Goal: Task Accomplishment & Management: Use online tool/utility

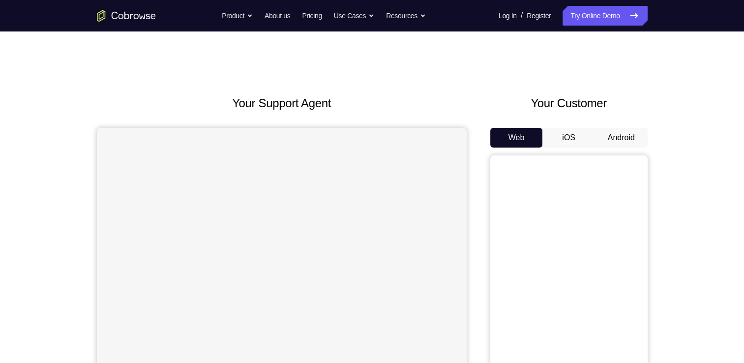
click at [604, 128] on button "Android" at bounding box center [621, 138] width 53 height 20
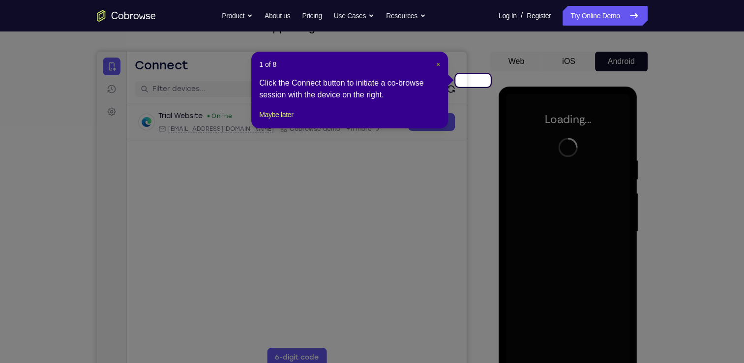
click at [439, 60] on span "×" at bounding box center [438, 64] width 4 height 8
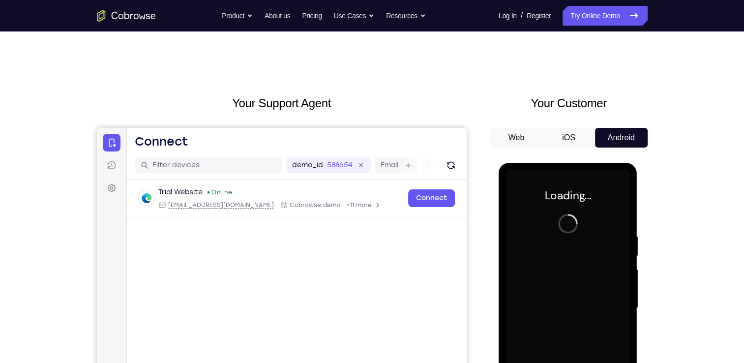
click at [595, 252] on div at bounding box center [568, 307] width 124 height 275
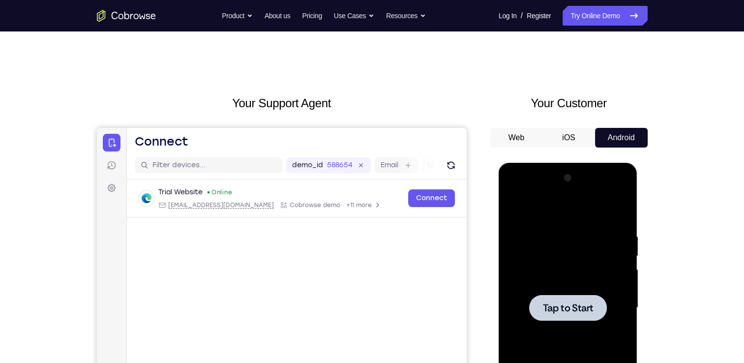
click at [587, 282] on div at bounding box center [568, 307] width 124 height 275
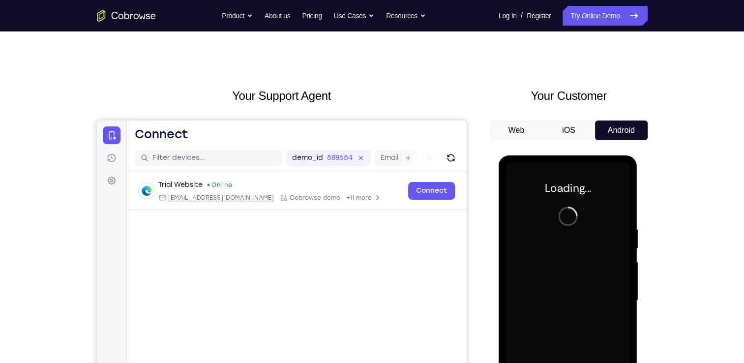
scroll to position [7, 0]
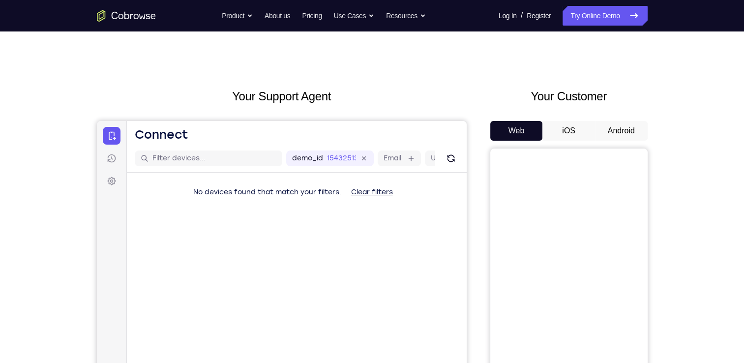
click at [616, 121] on button "Android" at bounding box center [621, 131] width 53 height 20
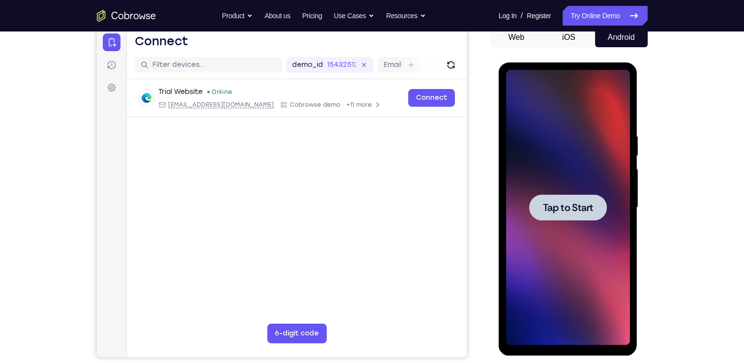
scroll to position [101, 0]
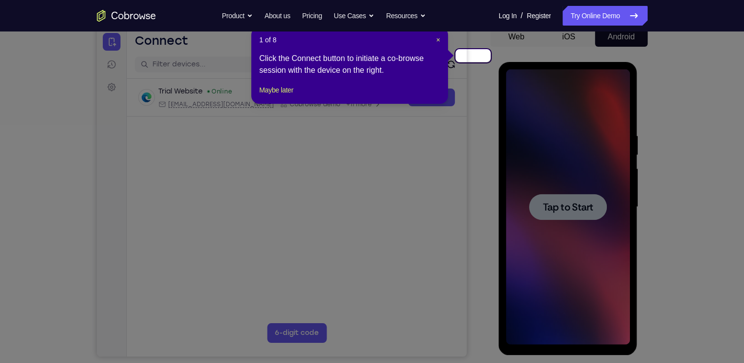
click at [609, 177] on icon at bounding box center [375, 181] width 751 height 363
click at [440, 36] on span "×" at bounding box center [438, 40] width 4 height 8
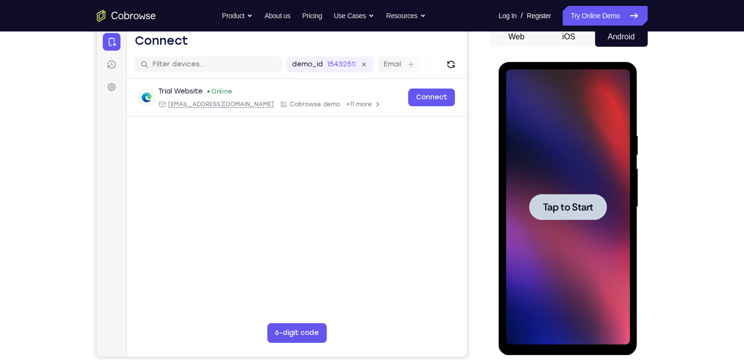
click at [590, 215] on div at bounding box center [568, 207] width 78 height 26
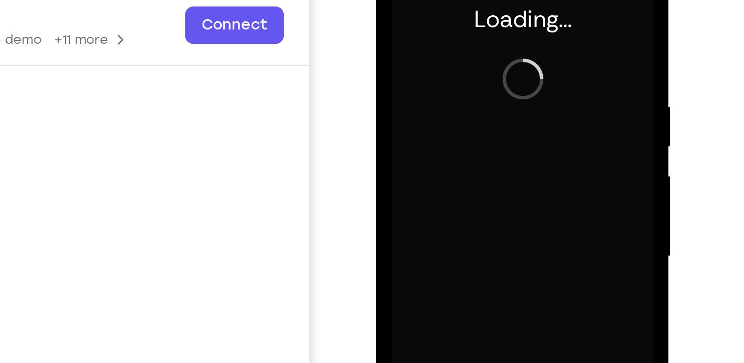
scroll to position [90, 0]
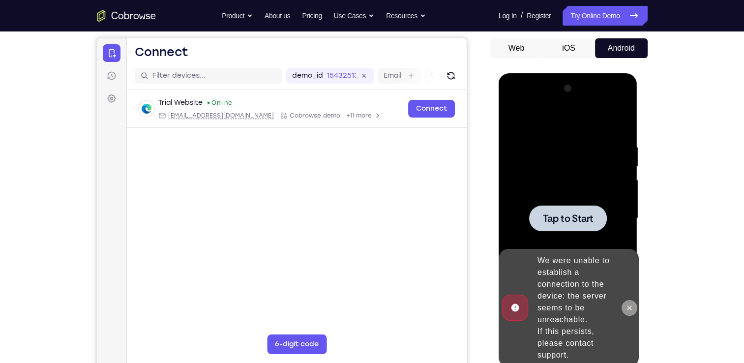
click at [630, 312] on icon at bounding box center [630, 308] width 8 height 8
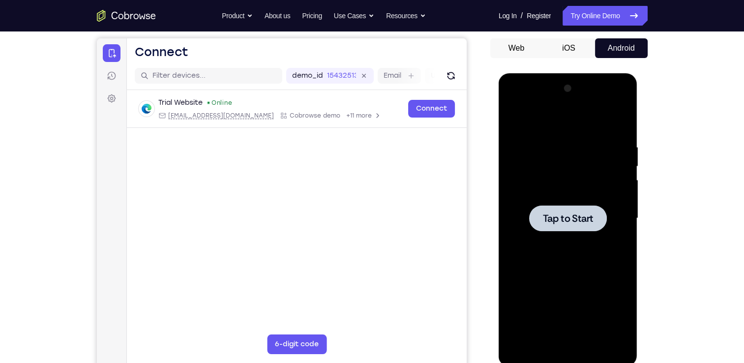
click at [568, 216] on span "Tap to Start" at bounding box center [568, 218] width 50 height 10
click at [570, 346] on div at bounding box center [568, 218] width 124 height 275
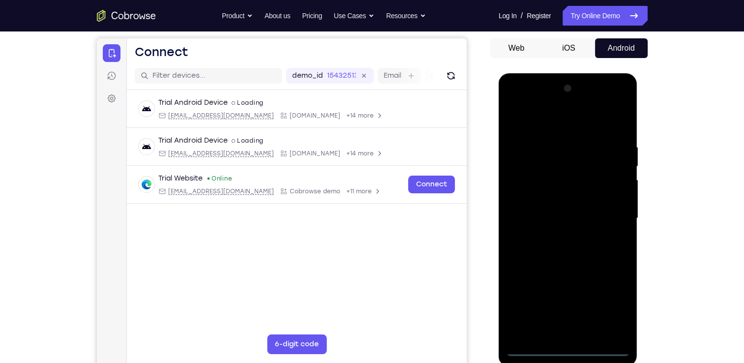
click at [611, 299] on div at bounding box center [568, 218] width 124 height 275
click at [554, 123] on div at bounding box center [568, 218] width 124 height 275
click at [563, 157] on div at bounding box center [568, 218] width 124 height 275
click at [561, 161] on div at bounding box center [568, 218] width 124 height 275
click at [538, 192] on div at bounding box center [568, 218] width 124 height 275
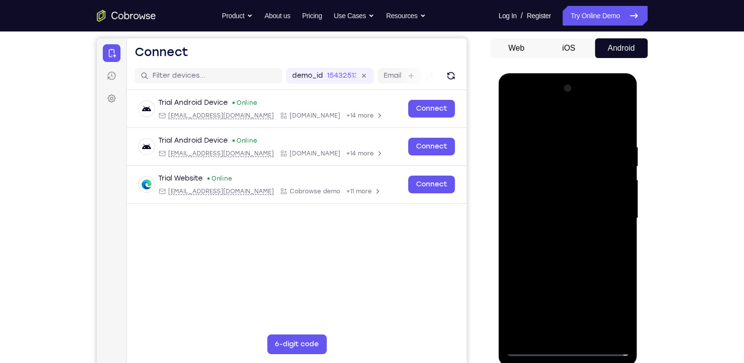
click at [565, 281] on div at bounding box center [568, 218] width 124 height 275
click at [614, 290] on div at bounding box center [568, 218] width 124 height 275
drag, startPoint x: 561, startPoint y: 271, endPoint x: 570, endPoint y: 184, distance: 87.0
click at [570, 184] on div at bounding box center [568, 218] width 124 height 275
drag, startPoint x: 576, startPoint y: 289, endPoint x: 602, endPoint y: 98, distance: 192.7
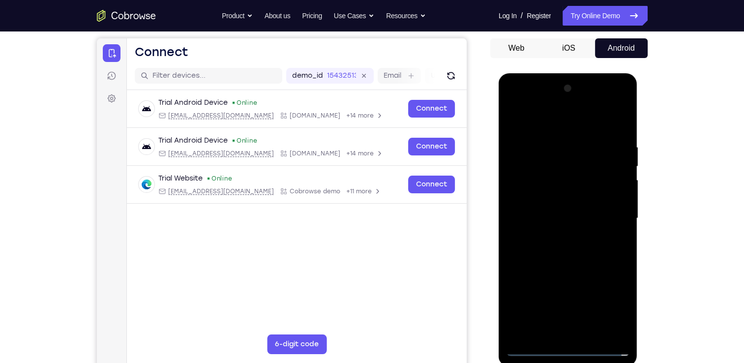
click at [602, 98] on div at bounding box center [568, 218] width 124 height 275
drag, startPoint x: 585, startPoint y: 282, endPoint x: 606, endPoint y: 130, distance: 153.5
click at [606, 130] on div at bounding box center [568, 218] width 124 height 275
drag, startPoint x: 590, startPoint y: 316, endPoint x: 605, endPoint y: 125, distance: 192.0
click at [605, 125] on div at bounding box center [568, 218] width 124 height 275
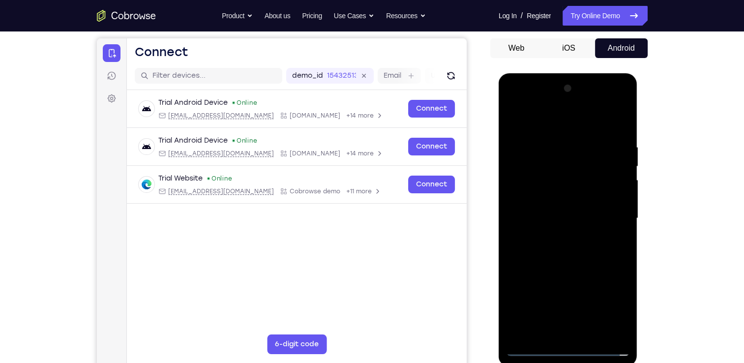
drag, startPoint x: 589, startPoint y: 304, endPoint x: 592, endPoint y: 175, distance: 128.9
click at [592, 175] on div at bounding box center [568, 218] width 124 height 275
drag, startPoint x: 591, startPoint y: 280, endPoint x: 600, endPoint y: 182, distance: 98.3
click at [600, 182] on div at bounding box center [568, 218] width 124 height 275
drag, startPoint x: 581, startPoint y: 291, endPoint x: 592, endPoint y: 144, distance: 148.0
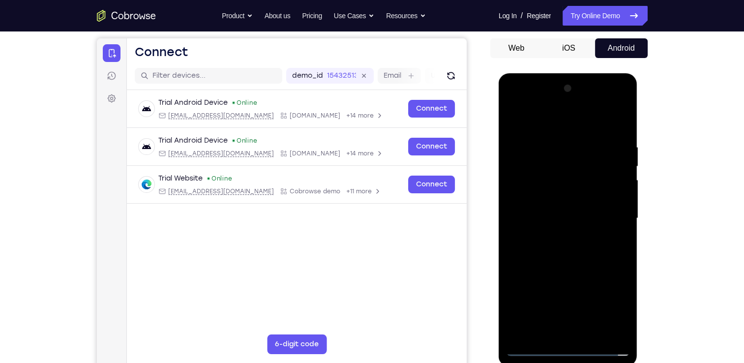
click at [592, 144] on div at bounding box center [568, 218] width 124 height 275
drag, startPoint x: 545, startPoint y: 218, endPoint x: 598, endPoint y: 217, distance: 52.6
click at [598, 217] on div at bounding box center [568, 218] width 124 height 275
click at [607, 120] on div at bounding box center [568, 218] width 124 height 275
drag, startPoint x: 545, startPoint y: 250, endPoint x: 611, endPoint y: 249, distance: 65.4
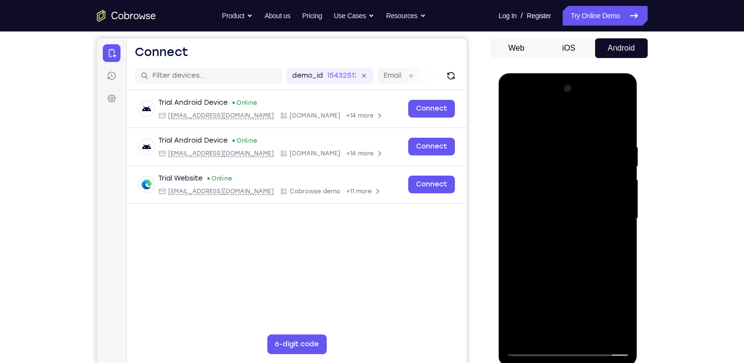
click at [611, 249] on div at bounding box center [568, 218] width 124 height 275
drag, startPoint x: 575, startPoint y: 285, endPoint x: 583, endPoint y: 151, distance: 134.0
click at [583, 151] on div at bounding box center [568, 218] width 124 height 275
drag, startPoint x: 537, startPoint y: 210, endPoint x: 604, endPoint y: 226, distance: 69.8
click at [604, 226] on div at bounding box center [568, 218] width 124 height 275
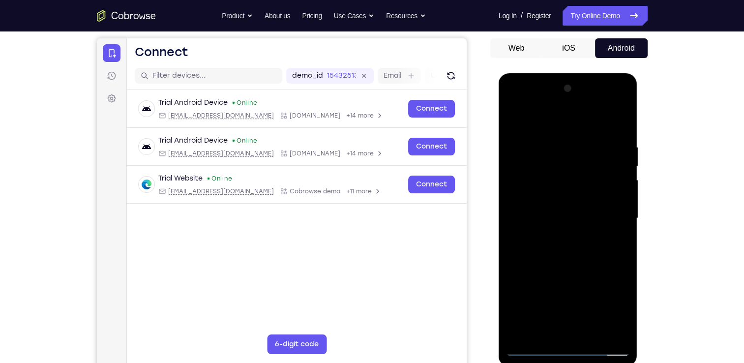
drag, startPoint x: 604, startPoint y: 310, endPoint x: 560, endPoint y: 188, distance: 129.5
click at [560, 188] on div at bounding box center [568, 218] width 124 height 275
drag, startPoint x: 588, startPoint y: 314, endPoint x: 571, endPoint y: 153, distance: 162.2
click at [571, 153] on div at bounding box center [568, 218] width 124 height 275
drag, startPoint x: 544, startPoint y: 247, endPoint x: 604, endPoint y: 248, distance: 59.5
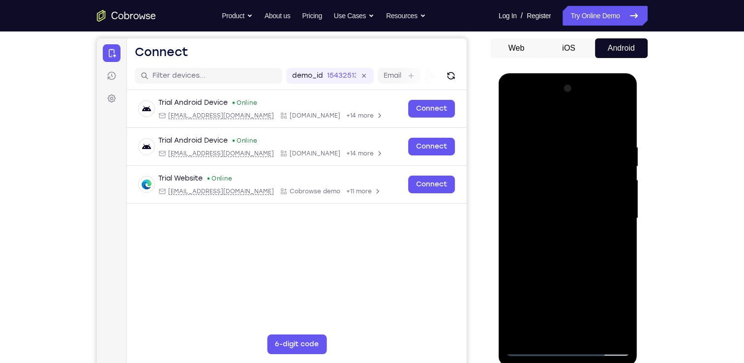
click at [604, 248] on div at bounding box center [568, 218] width 124 height 275
drag, startPoint x: 572, startPoint y: 318, endPoint x: 600, endPoint y: 159, distance: 161.8
click at [600, 159] on div at bounding box center [568, 218] width 124 height 275
drag, startPoint x: 586, startPoint y: 294, endPoint x: 606, endPoint y: 125, distance: 169.3
click at [606, 125] on div at bounding box center [568, 218] width 124 height 275
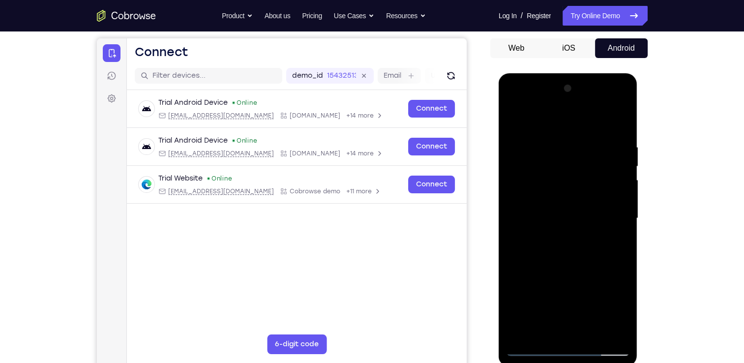
drag, startPoint x: 580, startPoint y: 271, endPoint x: 577, endPoint y: 152, distance: 119.1
click at [577, 152] on div at bounding box center [568, 218] width 124 height 275
drag, startPoint x: 575, startPoint y: 295, endPoint x: 587, endPoint y: 151, distance: 144.1
click at [587, 151] on div at bounding box center [568, 218] width 124 height 275
drag, startPoint x: 569, startPoint y: 320, endPoint x: 580, endPoint y: 175, distance: 146.0
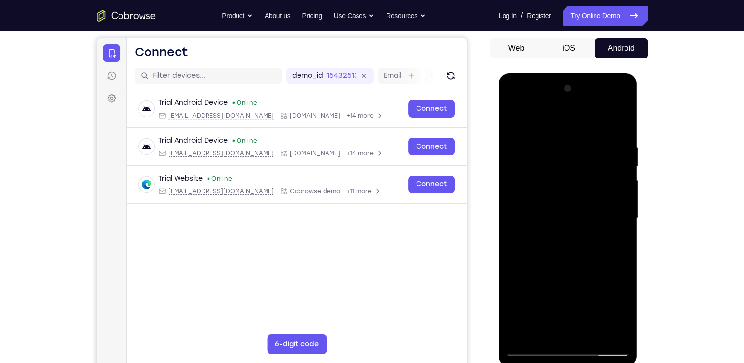
click at [580, 175] on div at bounding box center [568, 218] width 124 height 275
drag, startPoint x: 579, startPoint y: 313, endPoint x: 600, endPoint y: 159, distance: 155.9
click at [600, 159] on div at bounding box center [568, 218] width 124 height 275
drag, startPoint x: 602, startPoint y: 277, endPoint x: 603, endPoint y: 139, distance: 138.2
click at [603, 139] on div at bounding box center [568, 218] width 124 height 275
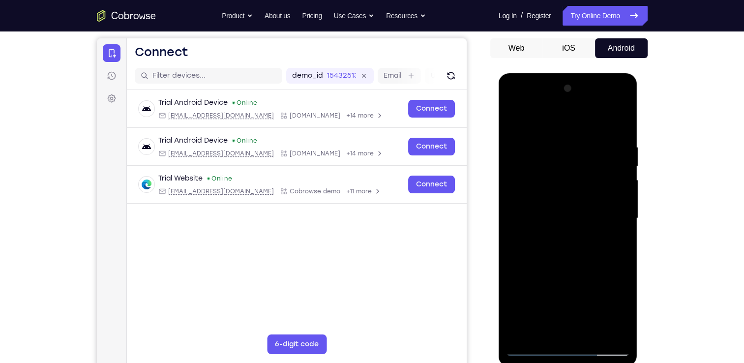
drag, startPoint x: 591, startPoint y: 316, endPoint x: 600, endPoint y: 133, distance: 183.2
click at [600, 133] on div at bounding box center [568, 218] width 124 height 275
drag, startPoint x: 589, startPoint y: 236, endPoint x: 599, endPoint y: 134, distance: 102.8
click at [599, 134] on div at bounding box center [568, 218] width 124 height 275
drag, startPoint x: 590, startPoint y: 281, endPoint x: 603, endPoint y: 129, distance: 152.5
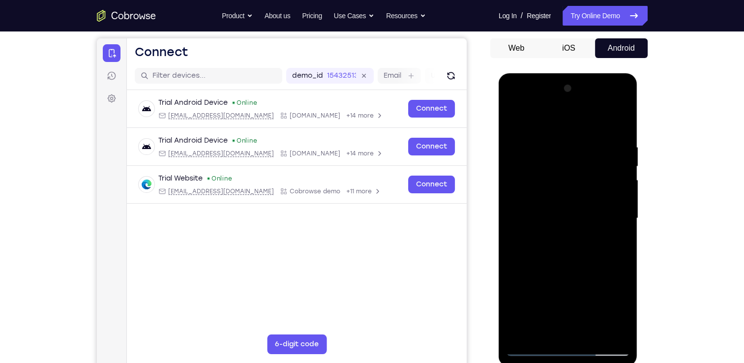
click at [603, 129] on div at bounding box center [568, 218] width 124 height 275
drag, startPoint x: 586, startPoint y: 306, endPoint x: 605, endPoint y: 145, distance: 161.9
click at [605, 145] on div at bounding box center [568, 218] width 124 height 275
drag, startPoint x: 595, startPoint y: 307, endPoint x: 608, endPoint y: 116, distance: 192.3
click at [608, 116] on div at bounding box center [568, 218] width 124 height 275
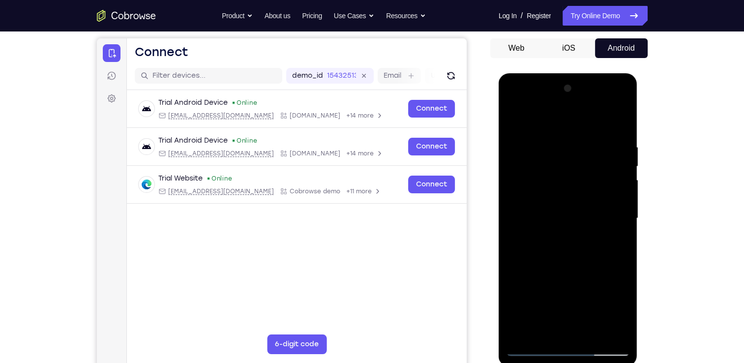
drag, startPoint x: 594, startPoint y: 278, endPoint x: 606, endPoint y: 133, distance: 145.6
click at [606, 133] on div at bounding box center [568, 218] width 124 height 275
drag, startPoint x: 599, startPoint y: 283, endPoint x: 601, endPoint y: 143, distance: 140.2
click at [601, 143] on div at bounding box center [568, 218] width 124 height 275
drag, startPoint x: 599, startPoint y: 201, endPoint x: 548, endPoint y: 223, distance: 55.1
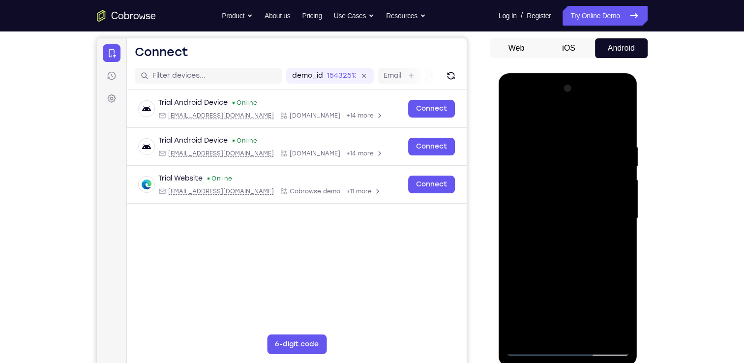
click at [548, 223] on div at bounding box center [568, 218] width 124 height 275
drag, startPoint x: 573, startPoint y: 270, endPoint x: 590, endPoint y: 167, distance: 103.7
click at [590, 167] on div at bounding box center [568, 218] width 124 height 275
drag, startPoint x: 579, startPoint y: 311, endPoint x: 591, endPoint y: 182, distance: 128.9
click at [591, 182] on div at bounding box center [568, 218] width 124 height 275
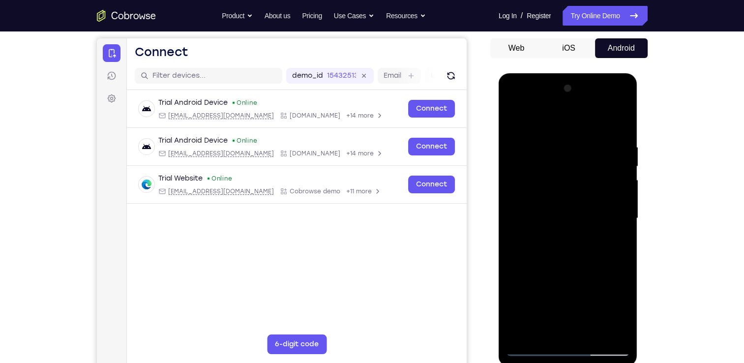
click at [608, 118] on div at bounding box center [568, 218] width 124 height 275
drag, startPoint x: 540, startPoint y: 263, endPoint x: 581, endPoint y: 159, distance: 111.3
click at [581, 159] on div at bounding box center [568, 218] width 124 height 275
drag, startPoint x: 539, startPoint y: 238, endPoint x: 620, endPoint y: 232, distance: 81.3
click at [620, 232] on div at bounding box center [568, 218] width 124 height 275
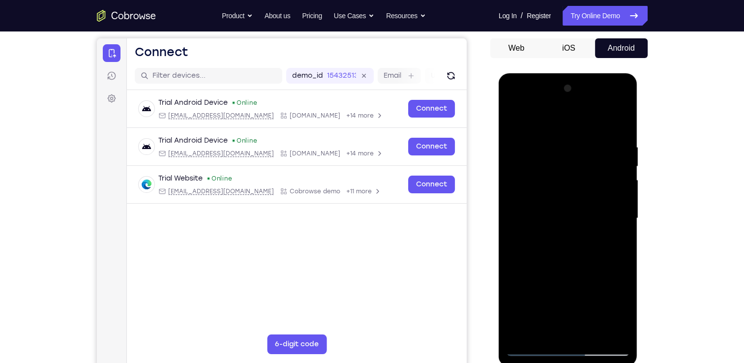
drag, startPoint x: 575, startPoint y: 292, endPoint x: 562, endPoint y: 151, distance: 141.2
click at [562, 151] on div at bounding box center [568, 218] width 124 height 275
drag, startPoint x: 568, startPoint y: 252, endPoint x: 580, endPoint y: 124, distance: 128.5
click at [580, 124] on div at bounding box center [568, 218] width 124 height 275
drag, startPoint x: 525, startPoint y: 186, endPoint x: 595, endPoint y: 189, distance: 69.9
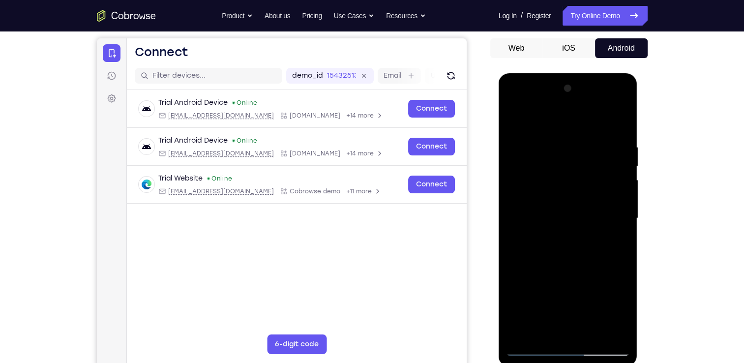
click at [595, 189] on div at bounding box center [568, 218] width 124 height 275
drag, startPoint x: 584, startPoint y: 311, endPoint x: 590, endPoint y: 171, distance: 140.3
click at [590, 171] on div at bounding box center [568, 218] width 124 height 275
drag, startPoint x: 582, startPoint y: 322, endPoint x: 597, endPoint y: 153, distance: 169.3
click at [597, 153] on div at bounding box center [568, 218] width 124 height 275
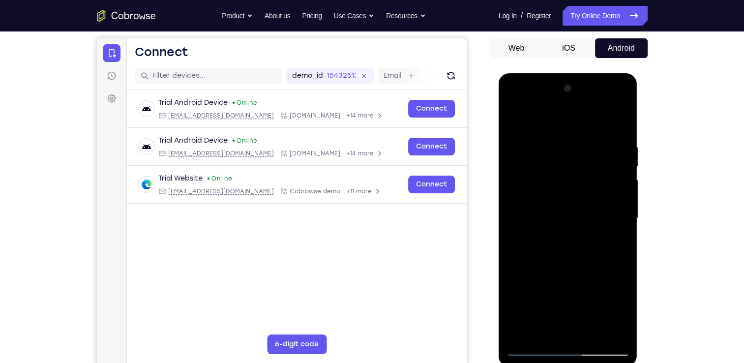
drag, startPoint x: 583, startPoint y: 321, endPoint x: 595, endPoint y: 166, distance: 154.9
click at [595, 166] on div at bounding box center [568, 218] width 124 height 275
drag, startPoint x: 583, startPoint y: 287, endPoint x: 593, endPoint y: 175, distance: 112.6
click at [593, 175] on div at bounding box center [568, 218] width 124 height 275
drag, startPoint x: 601, startPoint y: 328, endPoint x: 594, endPoint y: 210, distance: 117.8
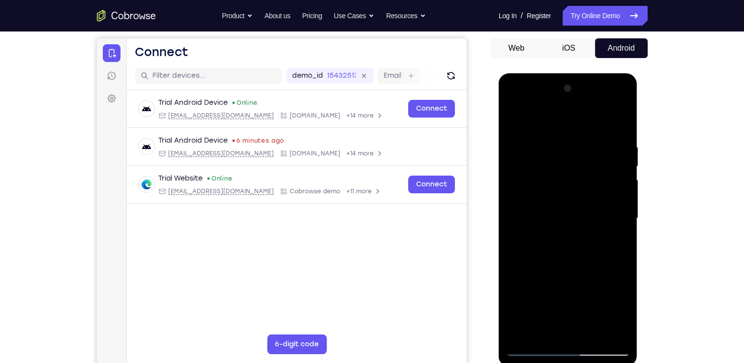
click at [594, 210] on div at bounding box center [568, 218] width 124 height 275
drag, startPoint x: 589, startPoint y: 314, endPoint x: 593, endPoint y: 225, distance: 89.1
click at [593, 225] on div at bounding box center [568, 218] width 124 height 275
drag, startPoint x: 588, startPoint y: 316, endPoint x: 588, endPoint y: 209, distance: 106.7
click at [588, 209] on div at bounding box center [568, 218] width 124 height 275
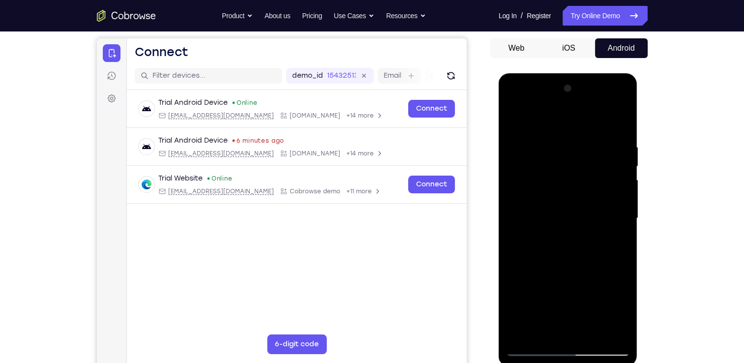
drag, startPoint x: 572, startPoint y: 308, endPoint x: 571, endPoint y: 197, distance: 111.2
click at [571, 197] on div at bounding box center [568, 218] width 124 height 275
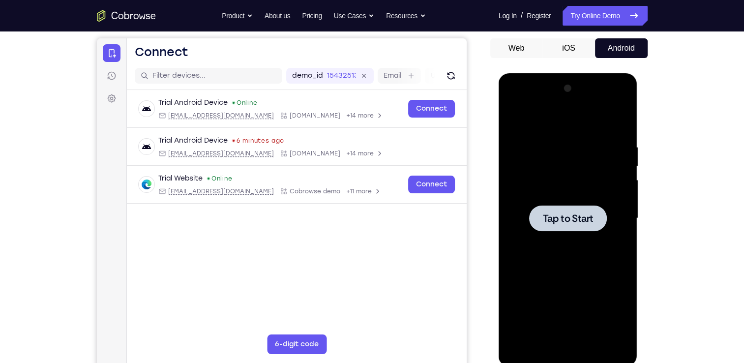
click at [562, 242] on div at bounding box center [568, 218] width 124 height 275
click at [569, 351] on div at bounding box center [568, 218] width 124 height 275
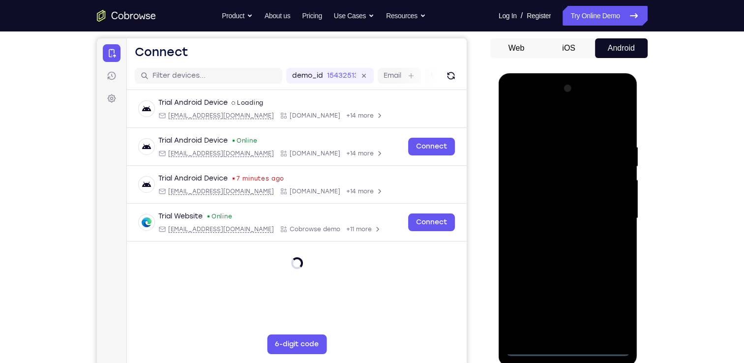
click at [602, 312] on div at bounding box center [568, 218] width 124 height 275
click at [553, 128] on div at bounding box center [568, 218] width 124 height 275
click at [608, 220] on div at bounding box center [568, 218] width 124 height 275
click at [558, 234] on div at bounding box center [568, 218] width 124 height 275
click at [574, 206] on div at bounding box center [568, 218] width 124 height 275
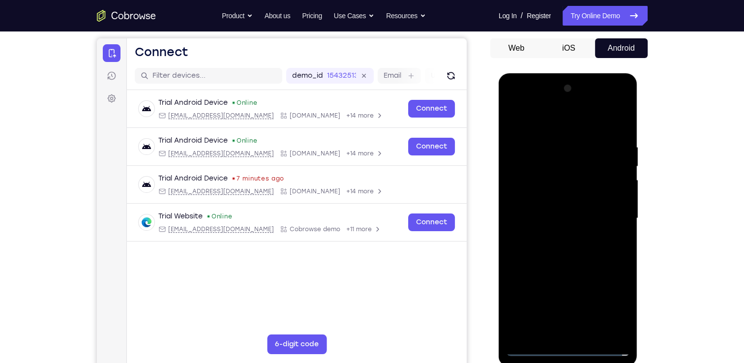
click at [569, 204] on div at bounding box center [568, 218] width 124 height 275
click at [556, 216] on div at bounding box center [568, 218] width 124 height 275
click at [577, 252] on div at bounding box center [568, 218] width 124 height 275
click at [581, 240] on div at bounding box center [568, 218] width 124 height 275
click at [573, 255] on div at bounding box center [568, 218] width 124 height 275
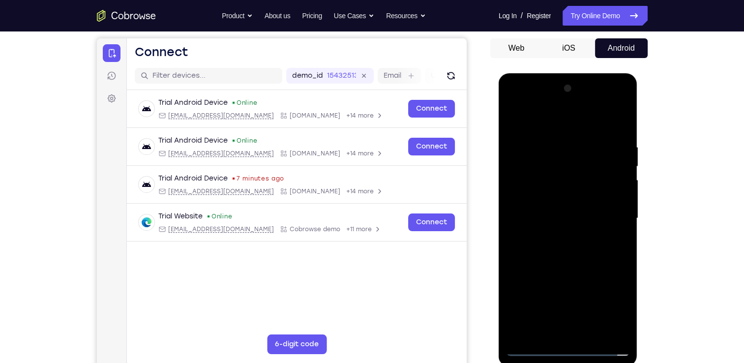
click at [579, 239] on div at bounding box center [568, 218] width 124 height 275
click at [612, 233] on div at bounding box center [568, 218] width 124 height 275
click at [565, 256] on div at bounding box center [568, 218] width 124 height 275
click at [552, 144] on div at bounding box center [568, 218] width 124 height 275
click at [620, 125] on div at bounding box center [568, 218] width 124 height 275
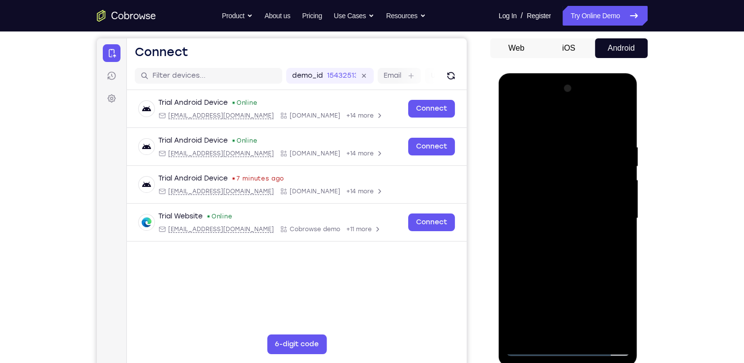
click at [588, 331] on div at bounding box center [568, 218] width 124 height 275
click at [576, 275] on div at bounding box center [568, 218] width 124 height 275
click at [625, 164] on div at bounding box center [568, 218] width 124 height 275
click at [513, 165] on div at bounding box center [568, 218] width 124 height 275
click at [516, 120] on div at bounding box center [568, 218] width 124 height 275
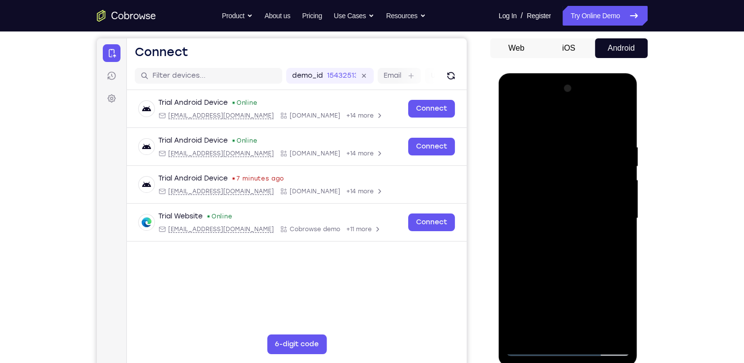
drag, startPoint x: 570, startPoint y: 129, endPoint x: 563, endPoint y: 297, distance: 167.4
click at [560, 228] on div at bounding box center [568, 218] width 124 height 275
drag, startPoint x: 569, startPoint y: 310, endPoint x: 593, endPoint y: 146, distance: 166.0
click at [593, 146] on div at bounding box center [568, 218] width 124 height 275
drag, startPoint x: 556, startPoint y: 281, endPoint x: 587, endPoint y: 117, distance: 167.2
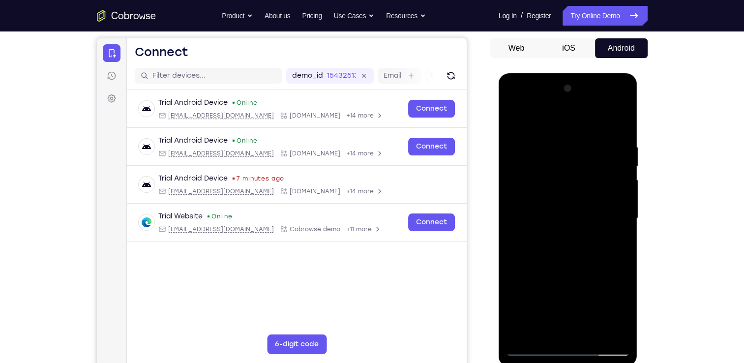
click at [587, 117] on div at bounding box center [568, 218] width 124 height 275
drag, startPoint x: 566, startPoint y: 318, endPoint x: 591, endPoint y: 141, distance: 178.8
click at [591, 141] on div at bounding box center [568, 218] width 124 height 275
drag, startPoint x: 570, startPoint y: 307, endPoint x: 610, endPoint y: 150, distance: 161.9
click at [610, 150] on div at bounding box center [568, 218] width 124 height 275
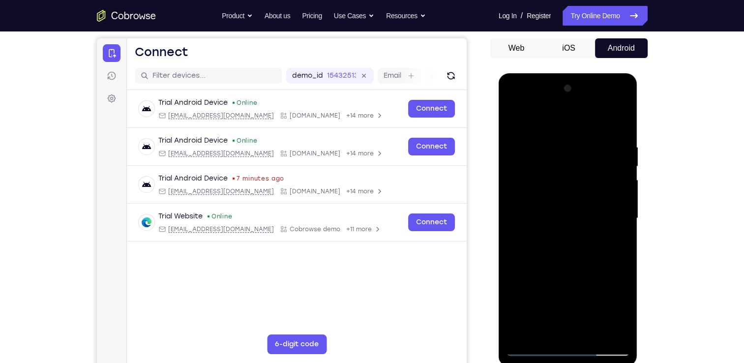
drag, startPoint x: 564, startPoint y: 288, endPoint x: 600, endPoint y: 156, distance: 136.7
click at [600, 156] on div at bounding box center [568, 218] width 124 height 275
drag, startPoint x: 584, startPoint y: 207, endPoint x: 586, endPoint y: 245, distance: 38.9
click at [586, 245] on div at bounding box center [568, 218] width 124 height 275
click at [522, 333] on div at bounding box center [568, 218] width 124 height 275
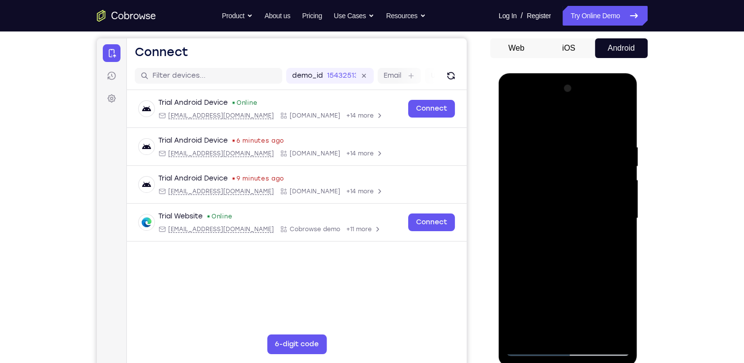
click at [522, 333] on div at bounding box center [568, 218] width 124 height 275
drag, startPoint x: 576, startPoint y: 121, endPoint x: 576, endPoint y: 342, distance: 221.3
click at [576, 342] on div at bounding box center [568, 218] width 124 height 275
click at [618, 335] on div at bounding box center [568, 218] width 124 height 275
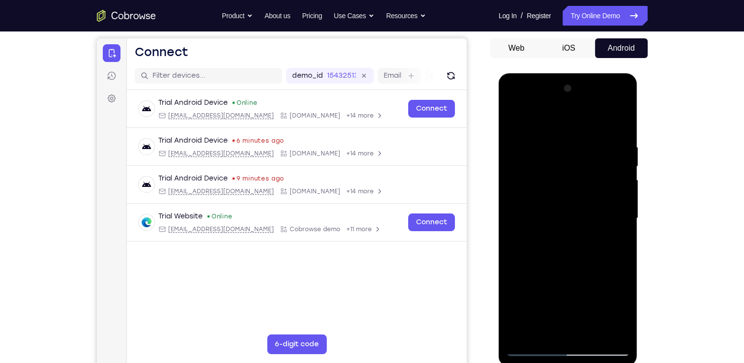
drag, startPoint x: 581, startPoint y: 165, endPoint x: 602, endPoint y: 361, distance: 197.4
click at [602, 361] on div at bounding box center [568, 219] width 139 height 293
click at [518, 330] on div at bounding box center [568, 218] width 124 height 275
drag, startPoint x: 564, startPoint y: 116, endPoint x: 590, endPoint y: 263, distance: 149.3
click at [590, 263] on div at bounding box center [568, 218] width 124 height 275
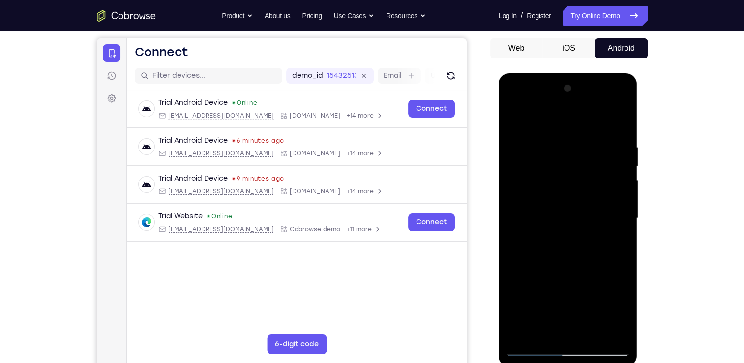
click at [610, 335] on div at bounding box center [568, 218] width 124 height 275
click at [521, 335] on div at bounding box center [568, 218] width 124 height 275
click at [526, 331] on div at bounding box center [568, 218] width 124 height 275
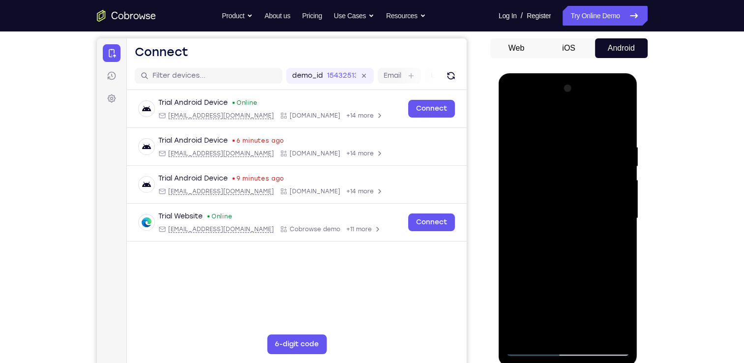
drag, startPoint x: 571, startPoint y: 119, endPoint x: 581, endPoint y: 342, distance: 223.5
click at [581, 342] on div at bounding box center [568, 218] width 124 height 275
click at [550, 148] on div at bounding box center [568, 218] width 124 height 275
click at [621, 120] on div at bounding box center [568, 218] width 124 height 275
drag, startPoint x: 562, startPoint y: 120, endPoint x: 562, endPoint y: 283, distance: 163.3
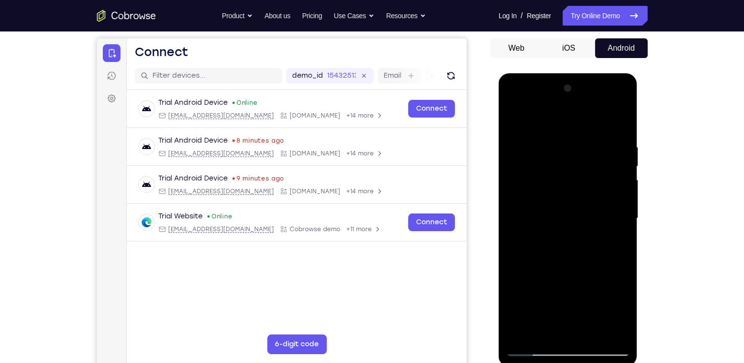
click at [562, 283] on div at bounding box center [568, 218] width 124 height 275
click at [612, 332] on div at bounding box center [568, 218] width 124 height 275
click at [522, 330] on div at bounding box center [568, 218] width 124 height 275
click at [623, 120] on div at bounding box center [568, 218] width 124 height 275
drag, startPoint x: 563, startPoint y: 149, endPoint x: 551, endPoint y: 314, distance: 165.1
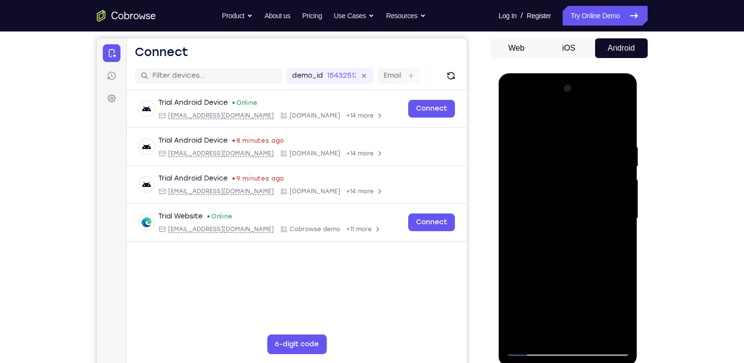
click at [551, 314] on div at bounding box center [568, 218] width 124 height 275
click at [517, 115] on div at bounding box center [568, 218] width 124 height 275
click at [558, 131] on div at bounding box center [568, 218] width 124 height 275
click at [620, 123] on div at bounding box center [568, 218] width 124 height 275
click at [612, 336] on div at bounding box center [568, 218] width 124 height 275
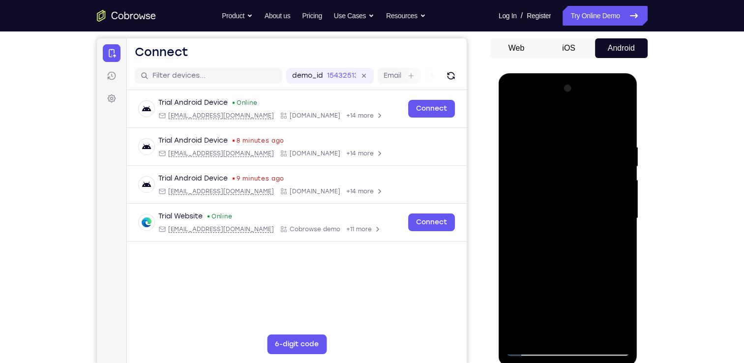
click at [520, 336] on div at bounding box center [568, 218] width 124 height 275
click at [621, 328] on div at bounding box center [568, 218] width 124 height 275
click at [611, 334] on div at bounding box center [568, 218] width 124 height 275
click at [609, 333] on div at bounding box center [568, 218] width 124 height 275
drag, startPoint x: 572, startPoint y: 297, endPoint x: 601, endPoint y: 146, distance: 153.7
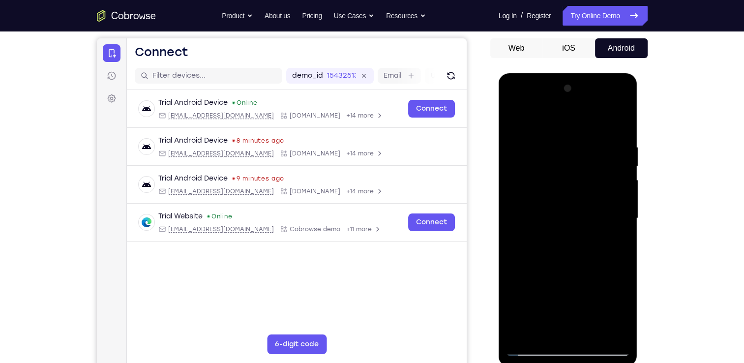
click at [601, 146] on div at bounding box center [568, 218] width 124 height 275
click at [525, 332] on div at bounding box center [568, 218] width 124 height 275
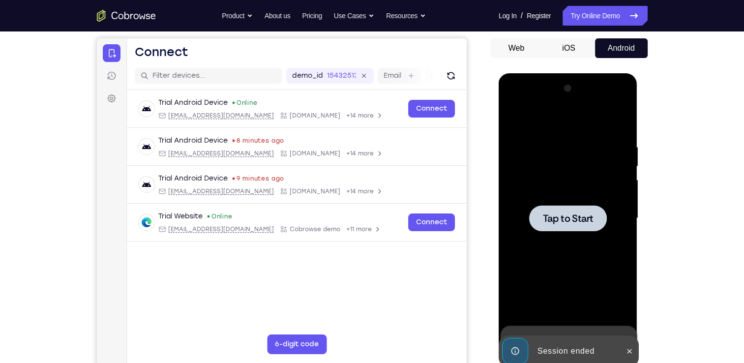
click at [566, 202] on div at bounding box center [568, 218] width 124 height 275
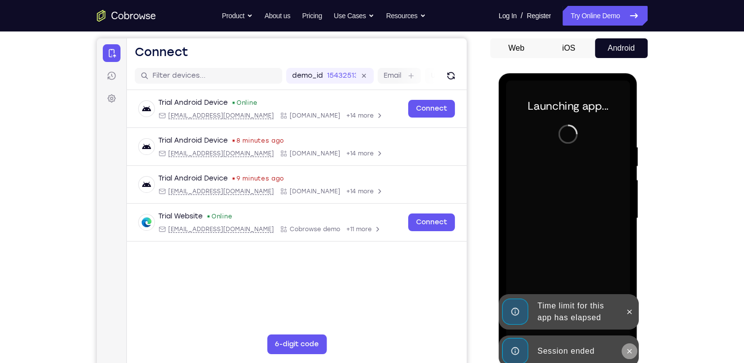
click at [632, 353] on icon at bounding box center [630, 351] width 8 height 8
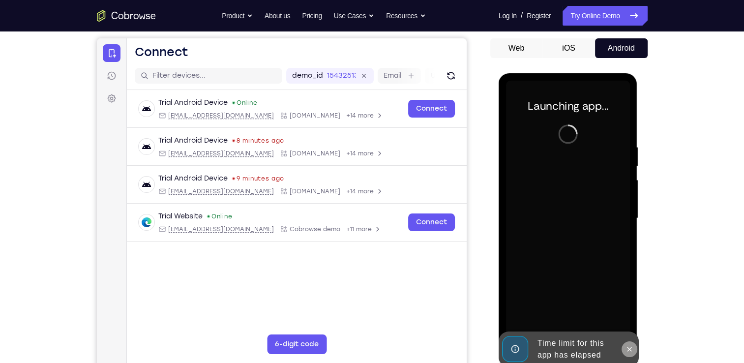
click at [632, 353] on icon at bounding box center [630, 349] width 8 height 8
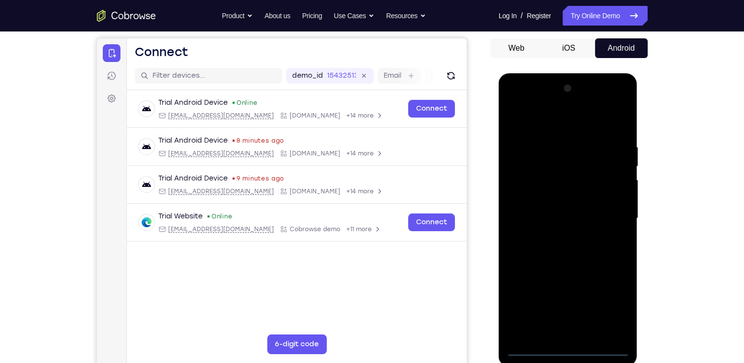
click at [568, 354] on div at bounding box center [568, 218] width 124 height 275
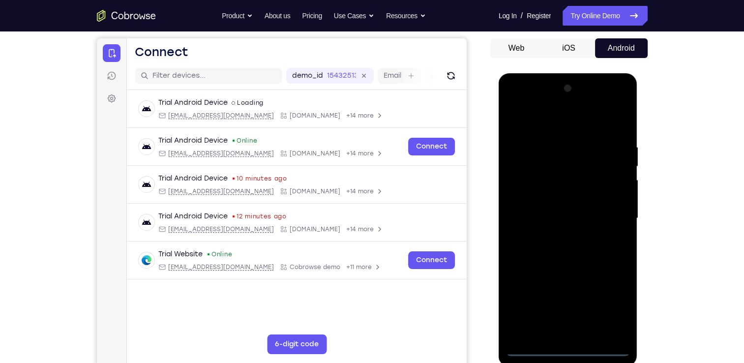
click at [606, 309] on div at bounding box center [568, 218] width 124 height 275
click at [551, 129] on div at bounding box center [568, 218] width 124 height 275
click at [557, 161] on div at bounding box center [568, 218] width 124 height 275
click at [543, 196] on div at bounding box center [568, 218] width 124 height 275
click at [572, 284] on div at bounding box center [568, 218] width 124 height 275
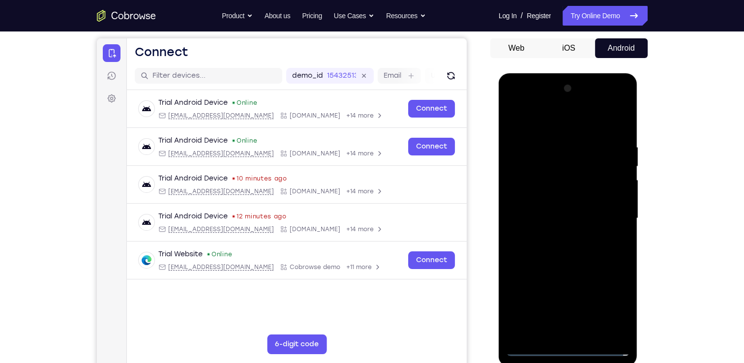
click at [617, 294] on div at bounding box center [568, 218] width 124 height 275
drag, startPoint x: 528, startPoint y: 245, endPoint x: 628, endPoint y: 240, distance: 100.0
click at [628, 240] on div at bounding box center [568, 218] width 124 height 275
drag, startPoint x: 588, startPoint y: 295, endPoint x: 587, endPoint y: 175, distance: 120.0
click at [587, 175] on div at bounding box center [568, 218] width 124 height 275
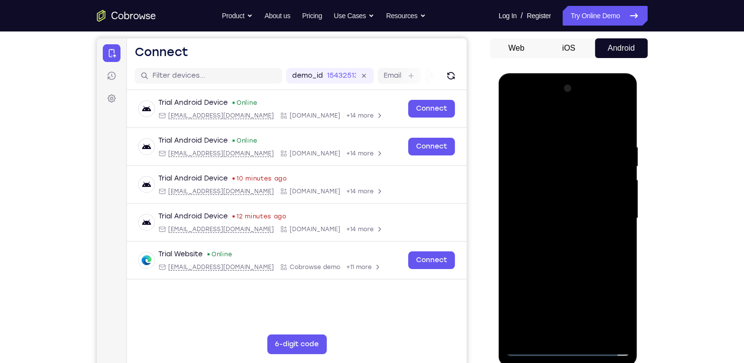
drag, startPoint x: 590, startPoint y: 273, endPoint x: 608, endPoint y: 149, distance: 125.7
click at [608, 149] on div at bounding box center [568, 218] width 124 height 275
drag, startPoint x: 593, startPoint y: 315, endPoint x: 604, endPoint y: 138, distance: 177.4
click at [604, 138] on div at bounding box center [568, 218] width 124 height 275
drag, startPoint x: 600, startPoint y: 295, endPoint x: 600, endPoint y: 222, distance: 72.8
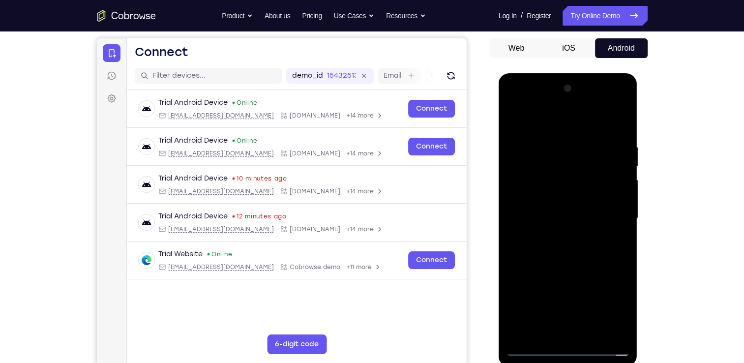
click at [600, 222] on div at bounding box center [568, 218] width 124 height 275
drag, startPoint x: 524, startPoint y: 157, endPoint x: 588, endPoint y: 164, distance: 64.3
click at [588, 164] on div at bounding box center [568, 218] width 124 height 275
drag, startPoint x: 527, startPoint y: 158, endPoint x: 613, endPoint y: 180, distance: 88.6
click at [613, 180] on div at bounding box center [568, 218] width 124 height 275
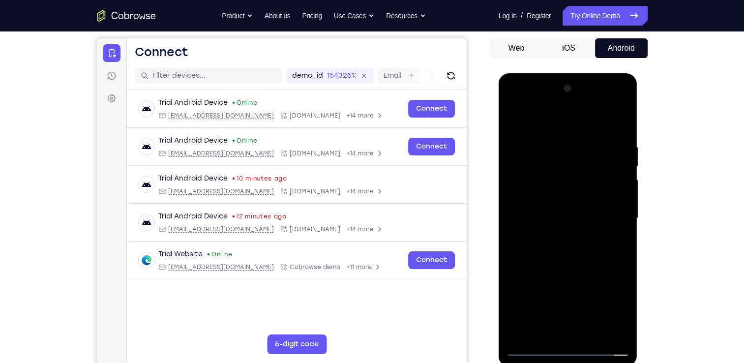
drag, startPoint x: 586, startPoint y: 155, endPoint x: 584, endPoint y: 211, distance: 56.6
click at [584, 211] on div at bounding box center [568, 218] width 124 height 275
drag, startPoint x: 598, startPoint y: 257, endPoint x: 598, endPoint y: 120, distance: 137.7
click at [598, 120] on div at bounding box center [568, 218] width 124 height 275
drag, startPoint x: 609, startPoint y: 292, endPoint x: 603, endPoint y: 139, distance: 152.6
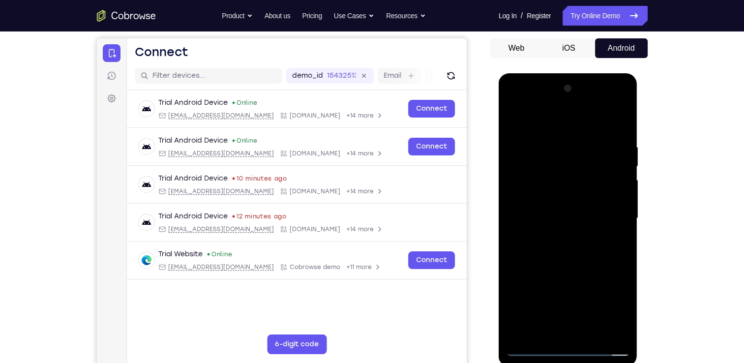
click at [603, 139] on div at bounding box center [568, 218] width 124 height 275
drag, startPoint x: 604, startPoint y: 277, endPoint x: 601, endPoint y: 130, distance: 146.6
click at [601, 130] on div at bounding box center [568, 218] width 124 height 275
click at [608, 121] on div at bounding box center [568, 218] width 124 height 275
click at [522, 165] on div at bounding box center [568, 218] width 124 height 275
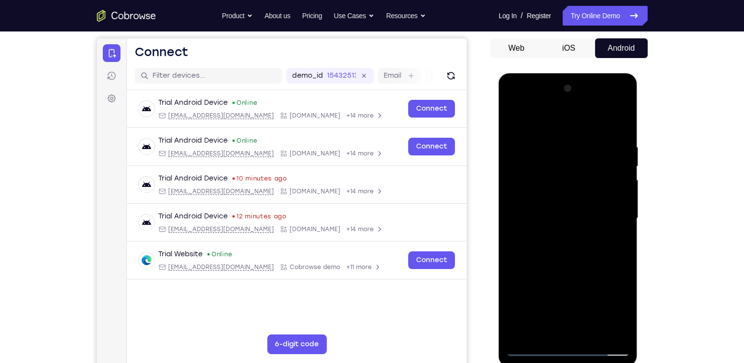
drag, startPoint x: 584, startPoint y: 297, endPoint x: 591, endPoint y: 202, distance: 95.2
click at [591, 202] on div at bounding box center [568, 218] width 124 height 275
drag, startPoint x: 529, startPoint y: 256, endPoint x: 614, endPoint y: 260, distance: 84.7
click at [614, 260] on div at bounding box center [568, 218] width 124 height 275
drag, startPoint x: 582, startPoint y: 294, endPoint x: 588, endPoint y: 213, distance: 81.3
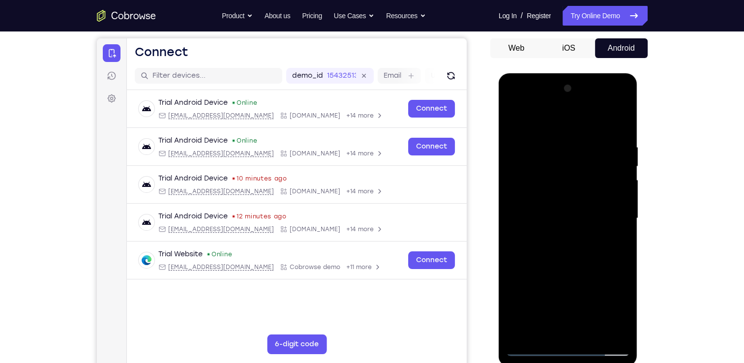
click at [588, 213] on div at bounding box center [568, 218] width 124 height 275
drag, startPoint x: 588, startPoint y: 315, endPoint x: 593, endPoint y: 200, distance: 114.7
click at [593, 200] on div at bounding box center [568, 218] width 124 height 275
drag, startPoint x: 595, startPoint y: 322, endPoint x: 602, endPoint y: 219, distance: 103.1
click at [602, 219] on div at bounding box center [568, 218] width 124 height 275
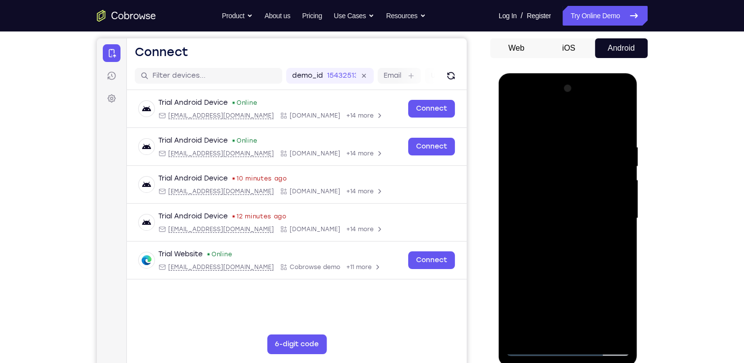
drag, startPoint x: 591, startPoint y: 254, endPoint x: 598, endPoint y: 170, distance: 84.4
click at [598, 170] on div at bounding box center [568, 218] width 124 height 275
drag, startPoint x: 581, startPoint y: 332, endPoint x: 607, endPoint y: 155, distance: 179.0
click at [607, 155] on div at bounding box center [568, 218] width 124 height 275
drag, startPoint x: 599, startPoint y: 293, endPoint x: 600, endPoint y: 179, distance: 114.1
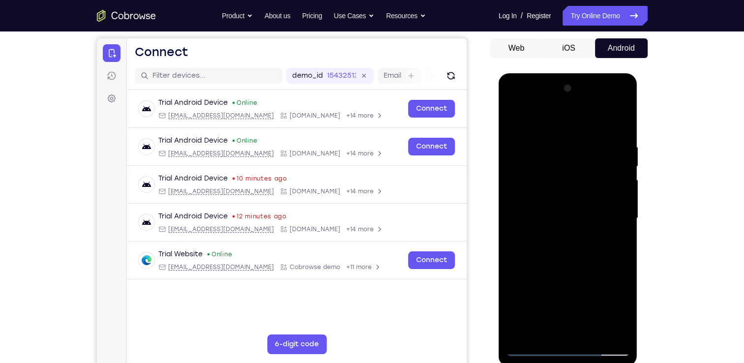
click at [600, 179] on div at bounding box center [568, 218] width 124 height 275
drag, startPoint x: 596, startPoint y: 295, endPoint x: 598, endPoint y: 201, distance: 94.0
click at [598, 201] on div at bounding box center [568, 218] width 124 height 275
drag, startPoint x: 593, startPoint y: 297, endPoint x: 589, endPoint y: 199, distance: 98.4
click at [589, 199] on div at bounding box center [568, 218] width 124 height 275
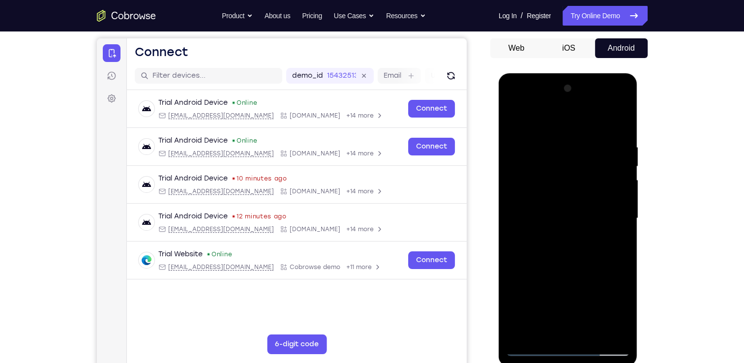
drag, startPoint x: 596, startPoint y: 300, endPoint x: 590, endPoint y: 191, distance: 108.8
click at [590, 191] on div at bounding box center [568, 218] width 124 height 275
drag, startPoint x: 605, startPoint y: 303, endPoint x: 604, endPoint y: 128, distance: 175.1
click at [604, 128] on div at bounding box center [568, 218] width 124 height 275
drag, startPoint x: 605, startPoint y: 300, endPoint x: 599, endPoint y: 192, distance: 107.9
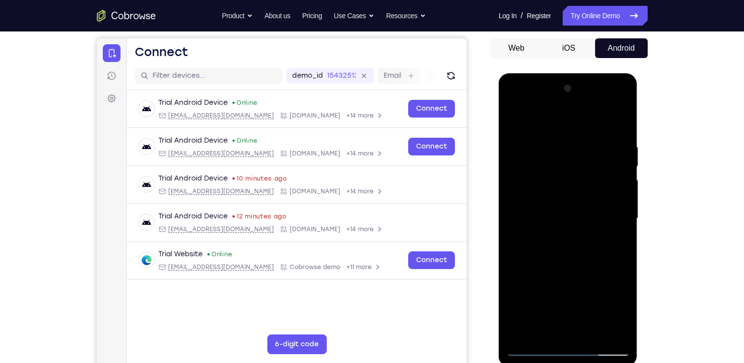
click at [599, 192] on div at bounding box center [568, 218] width 124 height 275
drag, startPoint x: 594, startPoint y: 300, endPoint x: 581, endPoint y: 173, distance: 128.0
click at [581, 173] on div at bounding box center [568, 218] width 124 height 275
drag, startPoint x: 599, startPoint y: 296, endPoint x: 600, endPoint y: 151, distance: 145.1
click at [600, 151] on div at bounding box center [568, 218] width 124 height 275
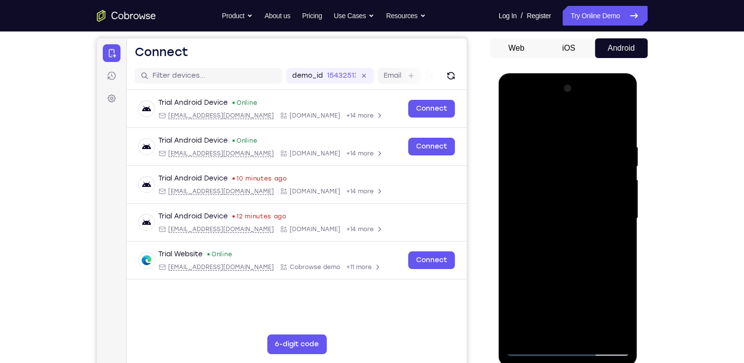
drag, startPoint x: 604, startPoint y: 318, endPoint x: 604, endPoint y: 136, distance: 182.0
click at [604, 136] on div at bounding box center [568, 218] width 124 height 275
drag, startPoint x: 599, startPoint y: 271, endPoint x: 599, endPoint y: 215, distance: 56.6
click at [599, 215] on div at bounding box center [568, 218] width 124 height 275
drag, startPoint x: 549, startPoint y: 245, endPoint x: 613, endPoint y: 258, distance: 65.2
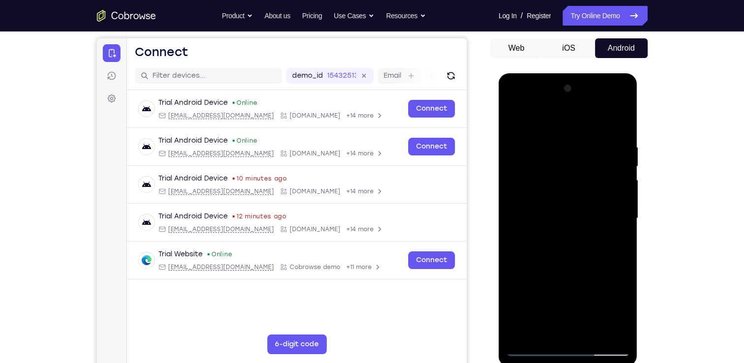
click at [613, 258] on div at bounding box center [568, 218] width 124 height 275
drag, startPoint x: 580, startPoint y: 306, endPoint x: 595, endPoint y: 164, distance: 142.4
click at [595, 164] on div at bounding box center [568, 218] width 124 height 275
click at [523, 270] on div at bounding box center [568, 218] width 124 height 275
drag, startPoint x: 561, startPoint y: 296, endPoint x: 582, endPoint y: 188, distance: 109.8
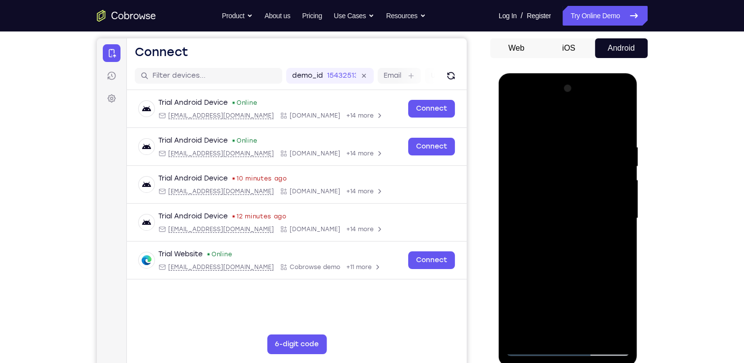
click at [582, 188] on div at bounding box center [568, 218] width 124 height 275
drag, startPoint x: 529, startPoint y: 194, endPoint x: 618, endPoint y: 209, distance: 90.8
click at [618, 209] on div at bounding box center [568, 218] width 124 height 275
drag, startPoint x: 571, startPoint y: 249, endPoint x: 584, endPoint y: 144, distance: 106.6
click at [584, 144] on div at bounding box center [568, 218] width 124 height 275
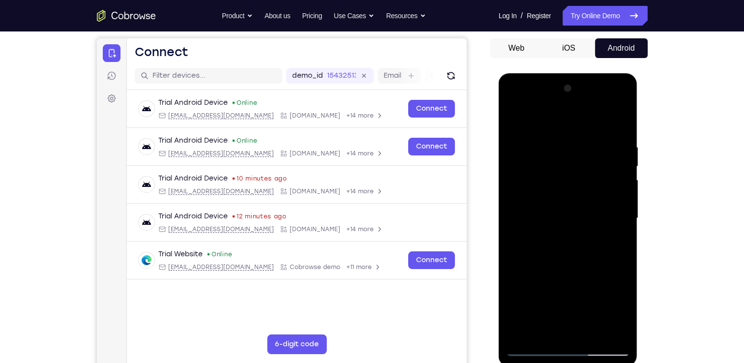
drag, startPoint x: 580, startPoint y: 292, endPoint x: 586, endPoint y: 169, distance: 122.6
click at [586, 169] on div at bounding box center [568, 218] width 124 height 275
drag, startPoint x: 610, startPoint y: 229, endPoint x: 537, endPoint y: 210, distance: 76.1
click at [537, 210] on div at bounding box center [568, 218] width 124 height 275
drag, startPoint x: 587, startPoint y: 270, endPoint x: 581, endPoint y: 150, distance: 119.7
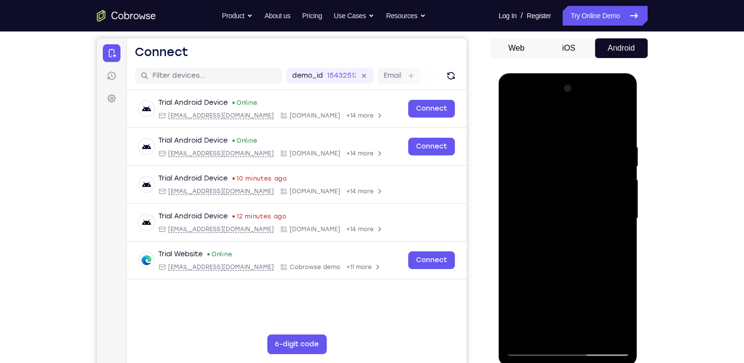
click at [581, 150] on div at bounding box center [568, 218] width 124 height 275
drag, startPoint x: 572, startPoint y: 170, endPoint x: 575, endPoint y: 293, distance: 122.5
click at [575, 293] on div at bounding box center [568, 218] width 124 height 275
drag, startPoint x: 531, startPoint y: 201, endPoint x: 597, endPoint y: 201, distance: 65.9
click at [597, 201] on div at bounding box center [568, 218] width 124 height 275
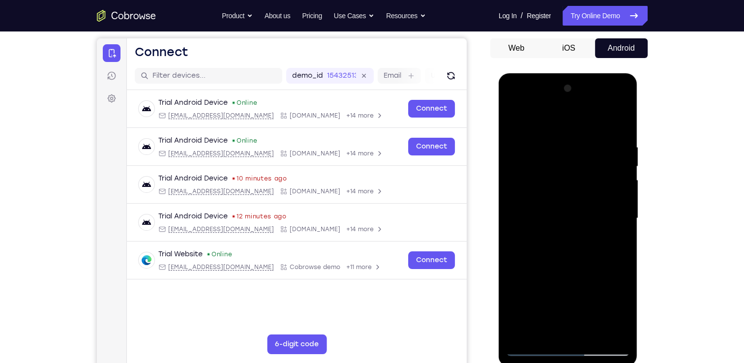
click at [607, 119] on div at bounding box center [568, 218] width 124 height 275
drag, startPoint x: 577, startPoint y: 255, endPoint x: 595, endPoint y: 135, distance: 121.3
click at [595, 135] on div at bounding box center [568, 218] width 124 height 275
drag, startPoint x: 593, startPoint y: 236, endPoint x: 591, endPoint y: 149, distance: 87.1
click at [591, 149] on div at bounding box center [568, 218] width 124 height 275
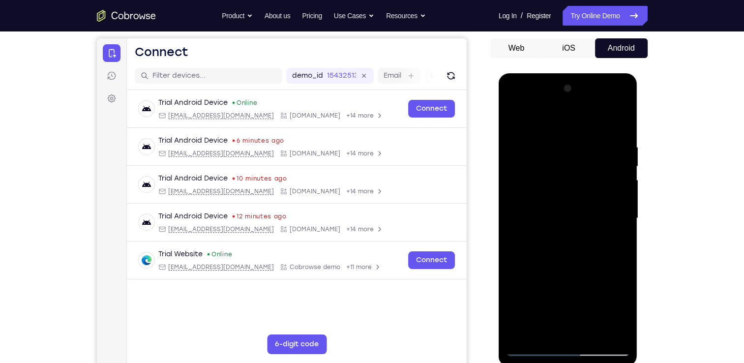
drag, startPoint x: 518, startPoint y: 184, endPoint x: 615, endPoint y: 212, distance: 101.3
click at [615, 212] on div at bounding box center [568, 218] width 124 height 275
drag, startPoint x: 564, startPoint y: 254, endPoint x: 574, endPoint y: 155, distance: 99.4
click at [574, 155] on div at bounding box center [568, 218] width 124 height 275
drag, startPoint x: 521, startPoint y: 204, endPoint x: 606, endPoint y: 195, distance: 86.1
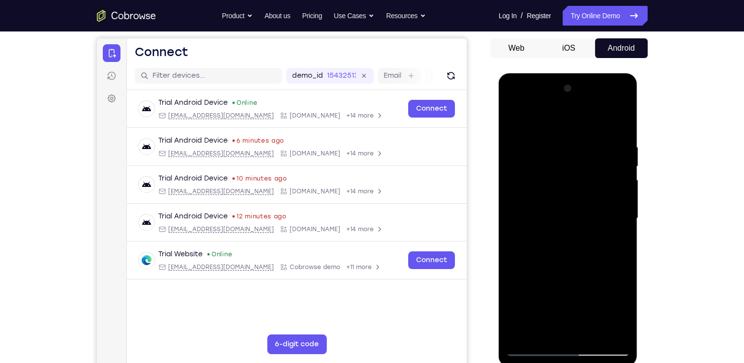
click at [606, 195] on div at bounding box center [568, 218] width 124 height 275
drag, startPoint x: 579, startPoint y: 284, endPoint x: 583, endPoint y: 219, distance: 65.0
click at [583, 219] on div at bounding box center [568, 218] width 124 height 275
drag, startPoint x: 596, startPoint y: 303, endPoint x: 596, endPoint y: 227, distance: 75.7
click at [596, 227] on div at bounding box center [568, 218] width 124 height 275
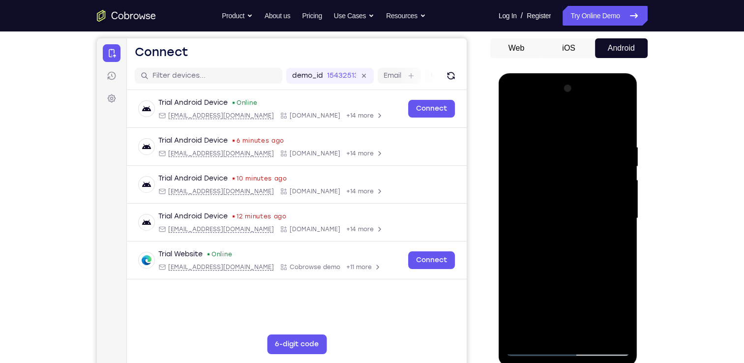
click at [605, 123] on div at bounding box center [568, 218] width 124 height 275
click at [599, 116] on div at bounding box center [568, 218] width 124 height 275
click at [598, 119] on div at bounding box center [568, 218] width 124 height 275
click at [526, 176] on div at bounding box center [568, 218] width 124 height 275
drag, startPoint x: 571, startPoint y: 280, endPoint x: 572, endPoint y: 215, distance: 64.4
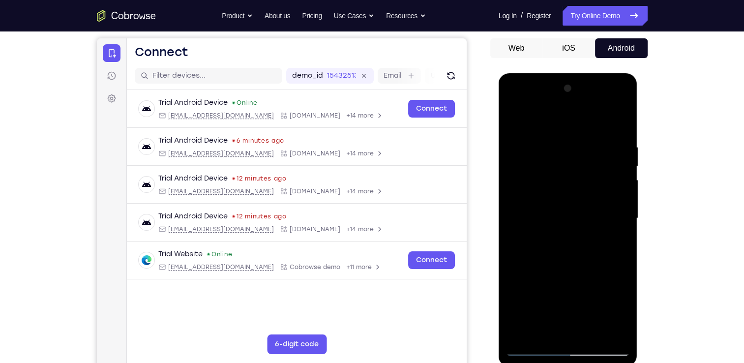
click at [572, 215] on div at bounding box center [568, 218] width 124 height 275
drag, startPoint x: 578, startPoint y: 304, endPoint x: 585, endPoint y: 163, distance: 141.3
click at [585, 163] on div at bounding box center [568, 218] width 124 height 275
drag, startPoint x: 589, startPoint y: 282, endPoint x: 587, endPoint y: 133, distance: 148.5
click at [587, 133] on div at bounding box center [568, 218] width 124 height 275
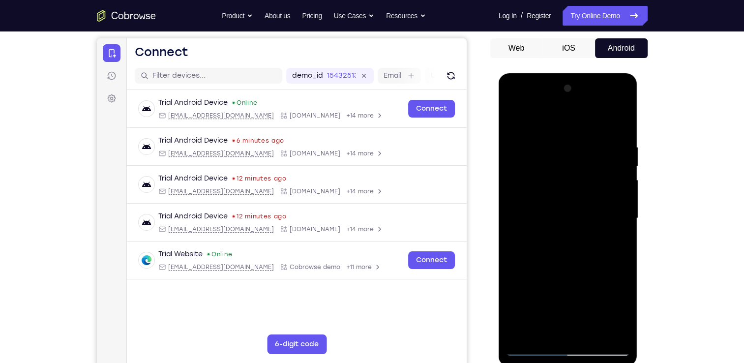
drag, startPoint x: 602, startPoint y: 246, endPoint x: 588, endPoint y: 146, distance: 101.8
click at [588, 146] on div at bounding box center [568, 218] width 124 height 275
drag, startPoint x: 587, startPoint y: 243, endPoint x: 596, endPoint y: 151, distance: 92.3
click at [596, 151] on div at bounding box center [568, 218] width 124 height 275
drag, startPoint x: 526, startPoint y: 200, endPoint x: 598, endPoint y: 216, distance: 74.0
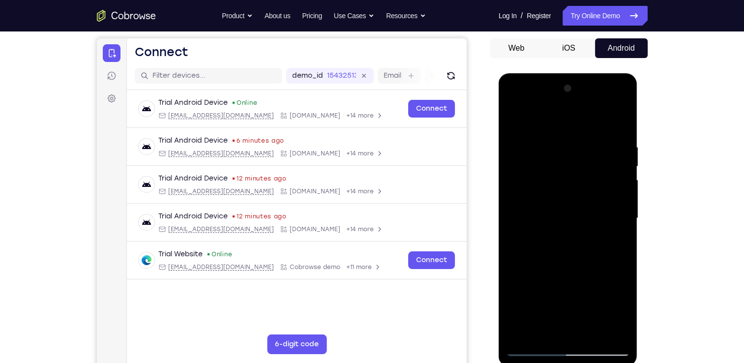
click at [598, 216] on div at bounding box center [568, 218] width 124 height 275
drag, startPoint x: 567, startPoint y: 310, endPoint x: 591, endPoint y: 137, distance: 174.8
click at [591, 137] on div at bounding box center [568, 218] width 124 height 275
drag, startPoint x: 587, startPoint y: 299, endPoint x: 600, endPoint y: 149, distance: 151.0
click at [600, 149] on div at bounding box center [568, 218] width 124 height 275
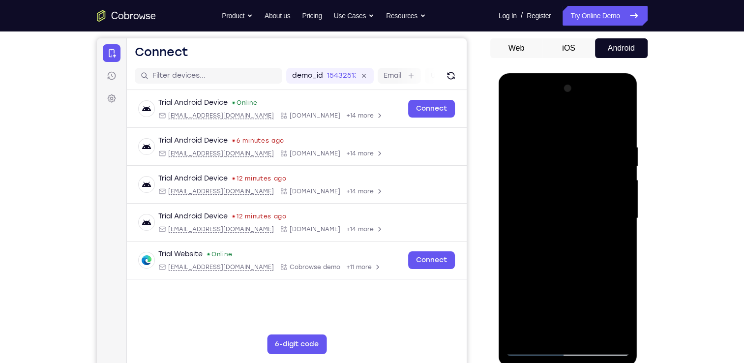
drag, startPoint x: 581, startPoint y: 295, endPoint x: 587, endPoint y: 206, distance: 89.2
click at [587, 206] on div at bounding box center [568, 218] width 124 height 275
drag, startPoint x: 535, startPoint y: 184, endPoint x: 590, endPoint y: 181, distance: 55.2
click at [590, 181] on div at bounding box center [568, 218] width 124 height 275
drag, startPoint x: 588, startPoint y: 298, endPoint x: 596, endPoint y: 144, distance: 153.6
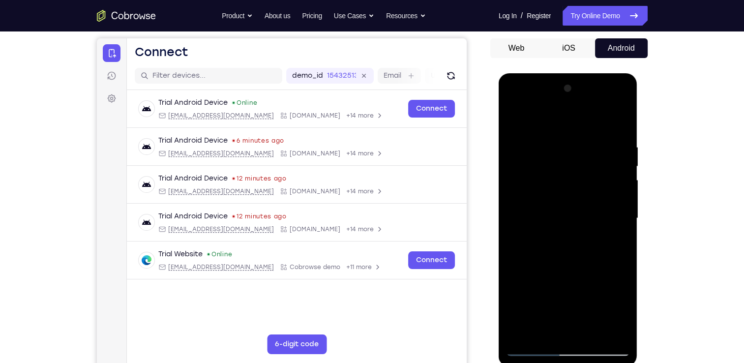
click at [596, 144] on div at bounding box center [568, 218] width 124 height 275
drag, startPoint x: 592, startPoint y: 259, endPoint x: 600, endPoint y: 145, distance: 114.4
click at [600, 145] on div at bounding box center [568, 218] width 124 height 275
drag, startPoint x: 595, startPoint y: 316, endPoint x: 599, endPoint y: 217, distance: 98.9
click at [599, 217] on div at bounding box center [568, 218] width 124 height 275
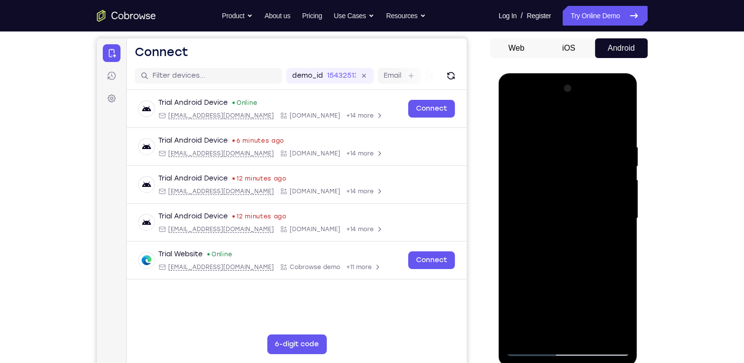
drag, startPoint x: 574, startPoint y: 272, endPoint x: 581, endPoint y: 194, distance: 78.5
click at [581, 194] on div at bounding box center [568, 218] width 124 height 275
click at [516, 223] on div at bounding box center [568, 218] width 124 height 275
drag, startPoint x: 575, startPoint y: 288, endPoint x: 593, endPoint y: 173, distance: 115.9
click at [593, 173] on div at bounding box center [568, 218] width 124 height 275
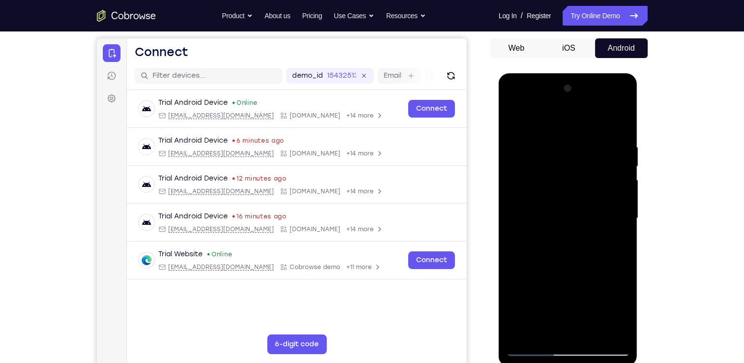
drag, startPoint x: 571, startPoint y: 314, endPoint x: 596, endPoint y: 163, distance: 153.1
click at [596, 163] on div at bounding box center [568, 218] width 124 height 275
drag, startPoint x: 586, startPoint y: 310, endPoint x: 618, endPoint y: 153, distance: 160.2
click at [618, 153] on div at bounding box center [568, 218] width 124 height 275
drag, startPoint x: 599, startPoint y: 302, endPoint x: 613, endPoint y: 188, distance: 115.4
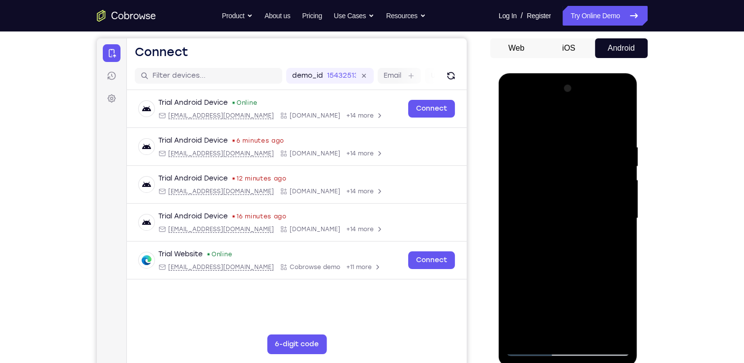
click at [613, 188] on div at bounding box center [568, 218] width 124 height 275
drag, startPoint x: 599, startPoint y: 297, endPoint x: 609, endPoint y: 177, distance: 120.9
click at [609, 177] on div at bounding box center [568, 218] width 124 height 275
drag, startPoint x: 599, startPoint y: 312, endPoint x: 609, endPoint y: 199, distance: 114.1
click at [609, 199] on div at bounding box center [568, 218] width 124 height 275
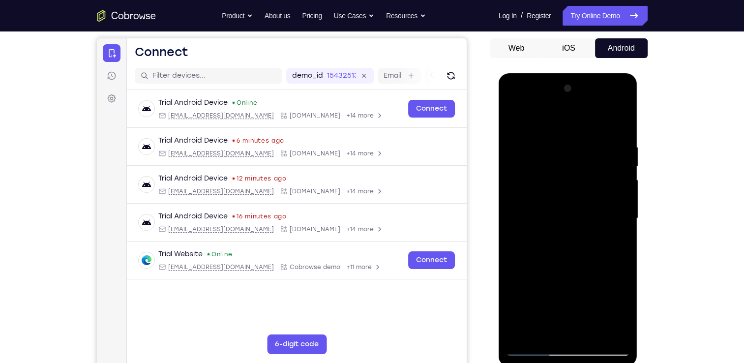
drag, startPoint x: 598, startPoint y: 200, endPoint x: 619, endPoint y: 144, distance: 59.9
click at [619, 144] on div at bounding box center [568, 218] width 124 height 275
drag, startPoint x: 602, startPoint y: 312, endPoint x: 615, endPoint y: 169, distance: 143.6
click at [615, 169] on div at bounding box center [568, 218] width 124 height 275
drag, startPoint x: 604, startPoint y: 291, endPoint x: 614, endPoint y: 160, distance: 131.2
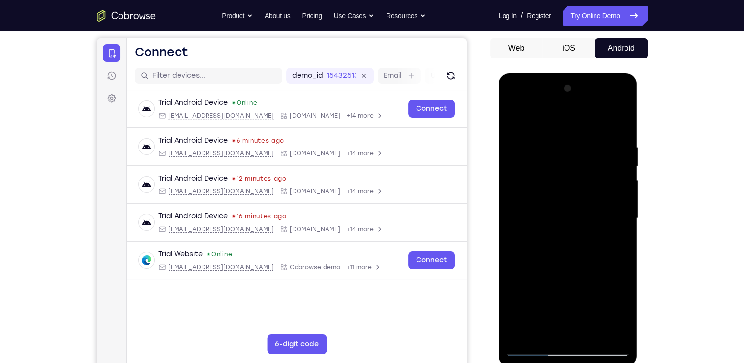
click at [614, 160] on div at bounding box center [568, 218] width 124 height 275
drag, startPoint x: 548, startPoint y: 197, endPoint x: 610, endPoint y: 203, distance: 61.8
click at [610, 203] on div at bounding box center [568, 218] width 124 height 275
drag, startPoint x: 569, startPoint y: 264, endPoint x: 616, endPoint y: 136, distance: 135.8
click at [616, 136] on div at bounding box center [568, 218] width 124 height 275
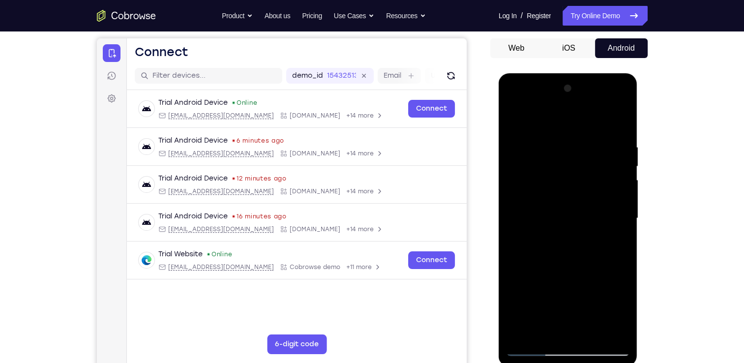
drag, startPoint x: 602, startPoint y: 303, endPoint x: 616, endPoint y: 155, distance: 148.7
click at [616, 155] on div at bounding box center [568, 218] width 124 height 275
drag, startPoint x: 594, startPoint y: 284, endPoint x: 619, endPoint y: 157, distance: 129.3
click at [619, 157] on div at bounding box center [568, 218] width 124 height 275
drag, startPoint x: 598, startPoint y: 316, endPoint x: 614, endPoint y: 152, distance: 165.1
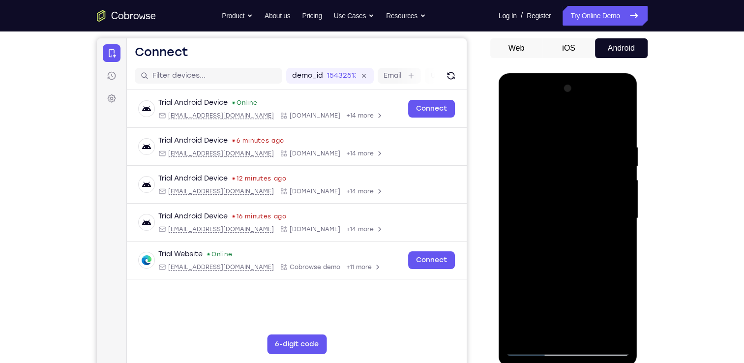
click at [614, 152] on div at bounding box center [568, 218] width 124 height 275
click at [611, 120] on div at bounding box center [568, 218] width 124 height 275
drag, startPoint x: 586, startPoint y: 281, endPoint x: 613, endPoint y: 147, distance: 136.5
click at [613, 147] on div at bounding box center [568, 218] width 124 height 275
drag, startPoint x: 537, startPoint y: 229, endPoint x: 600, endPoint y: 241, distance: 64.0
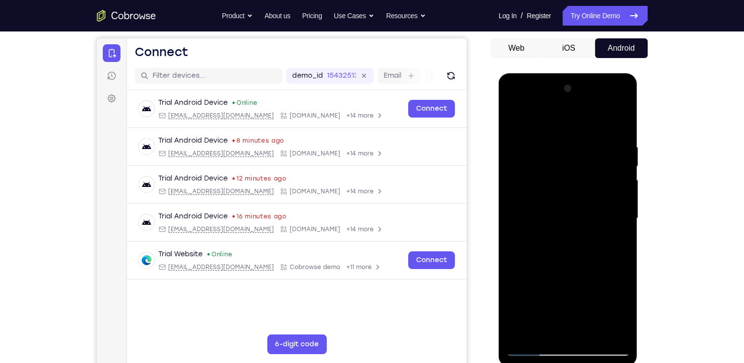
click at [606, 229] on div at bounding box center [568, 218] width 124 height 275
drag, startPoint x: 582, startPoint y: 274, endPoint x: 602, endPoint y: 128, distance: 147.0
click at [602, 128] on div at bounding box center [568, 218] width 124 height 275
drag, startPoint x: 587, startPoint y: 279, endPoint x: 596, endPoint y: 155, distance: 124.2
click at [596, 155] on div at bounding box center [568, 218] width 124 height 275
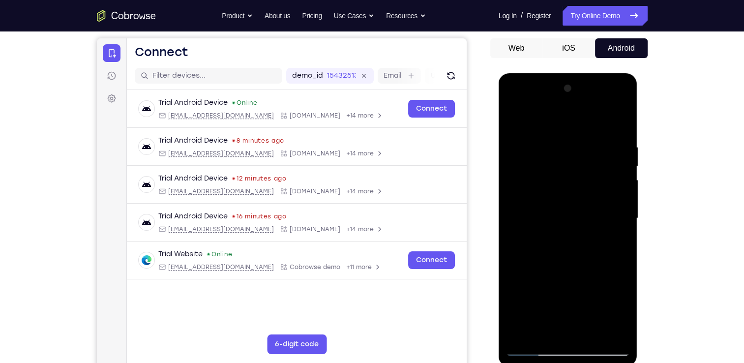
drag, startPoint x: 579, startPoint y: 266, endPoint x: 601, endPoint y: 177, distance: 91.7
click at [601, 177] on div at bounding box center [568, 218] width 124 height 275
drag, startPoint x: 562, startPoint y: 328, endPoint x: 595, endPoint y: 173, distance: 158.3
click at [595, 173] on div at bounding box center [568, 218] width 124 height 275
drag, startPoint x: 573, startPoint y: 300, endPoint x: 592, endPoint y: 201, distance: 101.2
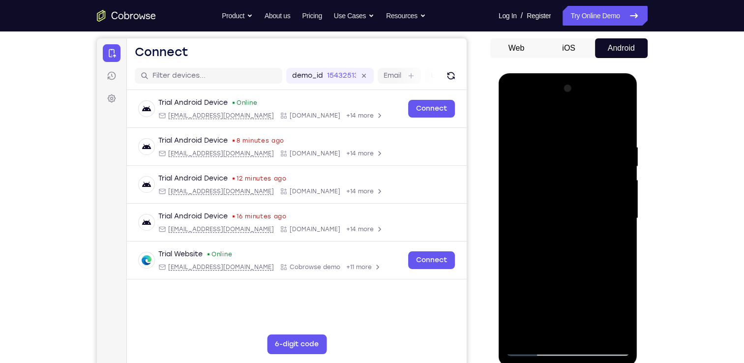
click at [592, 201] on div at bounding box center [568, 218] width 124 height 275
drag, startPoint x: 569, startPoint y: 303, endPoint x: 599, endPoint y: 141, distance: 165.0
click at [599, 141] on div at bounding box center [568, 218] width 124 height 275
drag, startPoint x: 587, startPoint y: 300, endPoint x: 602, endPoint y: 159, distance: 142.0
click at [602, 159] on div at bounding box center [568, 218] width 124 height 275
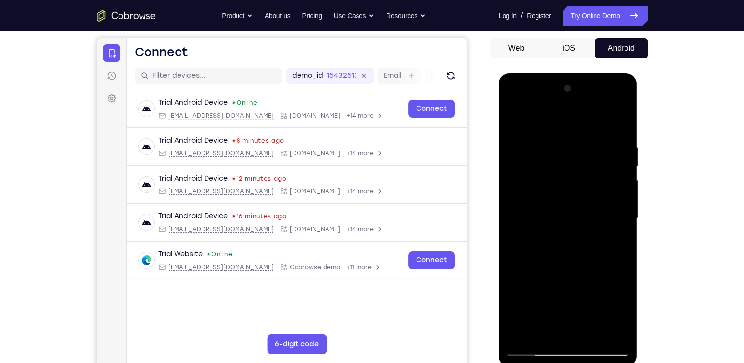
drag, startPoint x: 579, startPoint y: 300, endPoint x: 602, endPoint y: 179, distance: 123.7
click at [602, 179] on div at bounding box center [568, 218] width 124 height 275
drag, startPoint x: 589, startPoint y: 303, endPoint x: 610, endPoint y: 141, distance: 163.6
click at [610, 141] on div at bounding box center [568, 218] width 124 height 275
drag, startPoint x: 592, startPoint y: 306, endPoint x: 605, endPoint y: 187, distance: 119.8
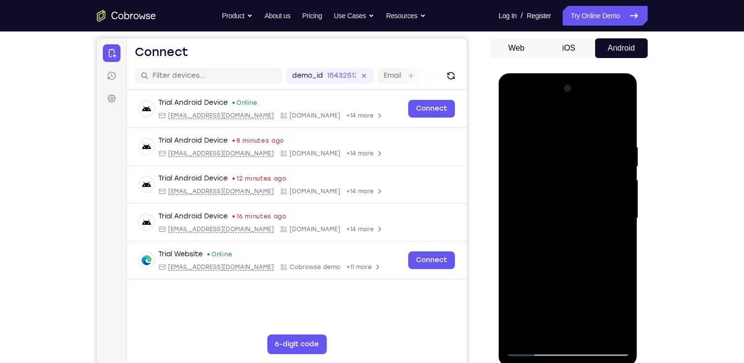
click at [605, 187] on div at bounding box center [568, 218] width 124 height 275
drag, startPoint x: 586, startPoint y: 334, endPoint x: 601, endPoint y: 180, distance: 154.2
click at [601, 180] on div at bounding box center [568, 218] width 124 height 275
drag, startPoint x: 538, startPoint y: 244, endPoint x: 600, endPoint y: 242, distance: 62.0
click at [600, 242] on div at bounding box center [568, 218] width 124 height 275
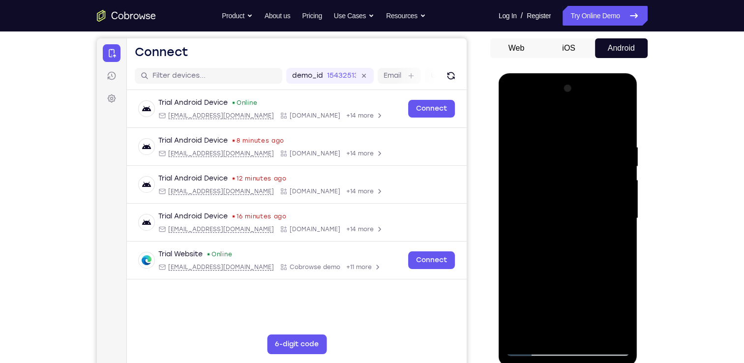
drag, startPoint x: 576, startPoint y: 283, endPoint x: 614, endPoint y: 150, distance: 138.1
click at [614, 150] on div at bounding box center [568, 218] width 124 height 275
drag, startPoint x: 544, startPoint y: 206, endPoint x: 607, endPoint y: 206, distance: 62.5
click at [607, 206] on div at bounding box center [568, 218] width 124 height 275
drag
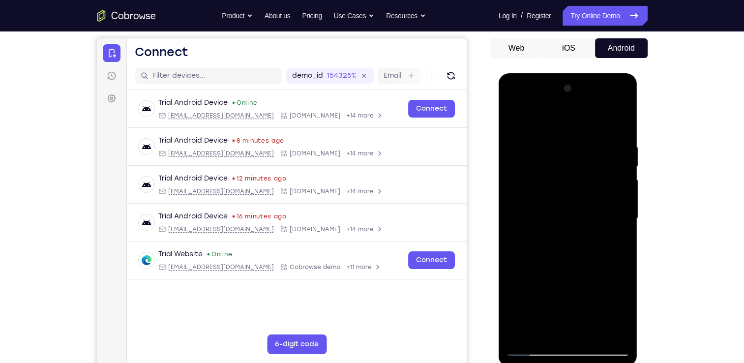
click at [602, 131] on div at bounding box center [568, 218] width 124 height 275
click at [600, 192] on div at bounding box center [568, 218] width 124 height 275
click at [602, 107] on div at bounding box center [568, 218] width 124 height 275
click at [599, 136] on div at bounding box center [568, 218] width 124 height 275
drag, startPoint x: 590, startPoint y: 319, endPoint x: 592, endPoint y: 104, distance: 215.4
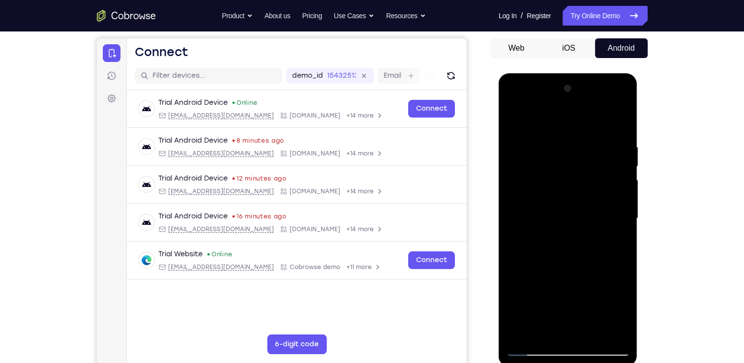
click at [592, 104] on div at bounding box center [568, 218] width 124 height 275
drag, startPoint x: 606, startPoint y: 310, endPoint x: 620, endPoint y: 109, distance: 201.6
click at [620, 109] on div at bounding box center [568, 218] width 124 height 275
drag, startPoint x: 538, startPoint y: 168, endPoint x: 602, endPoint y: 165, distance: 65.0
click at [602, 165] on div at bounding box center [568, 218] width 124 height 275
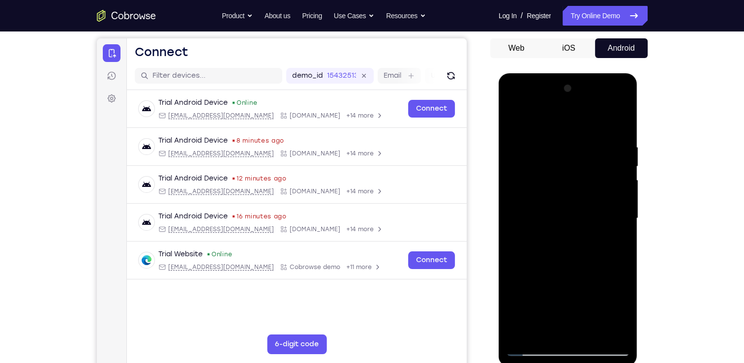
click at [573, 167] on div at bounding box center [568, 218] width 124 height 275
click at [572, 211] on div at bounding box center [568, 218] width 124 height 275
click at [620, 237] on div at bounding box center [568, 218] width 124 height 275
click at [609, 212] on div at bounding box center [568, 218] width 124 height 275
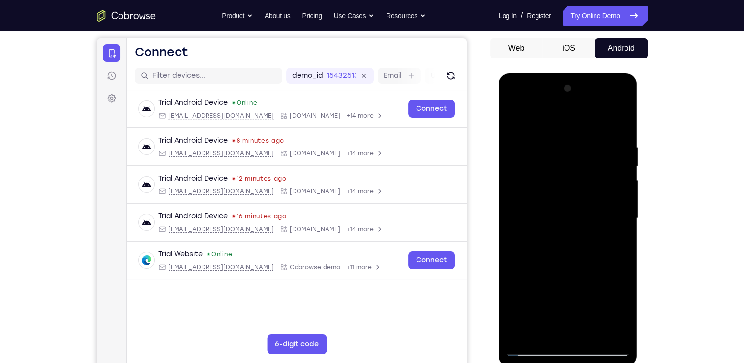
click at [609, 212] on div at bounding box center [568, 218] width 124 height 275
click at [602, 222] on div at bounding box center [568, 218] width 124 height 275
click at [575, 243] on div at bounding box center [568, 218] width 124 height 275
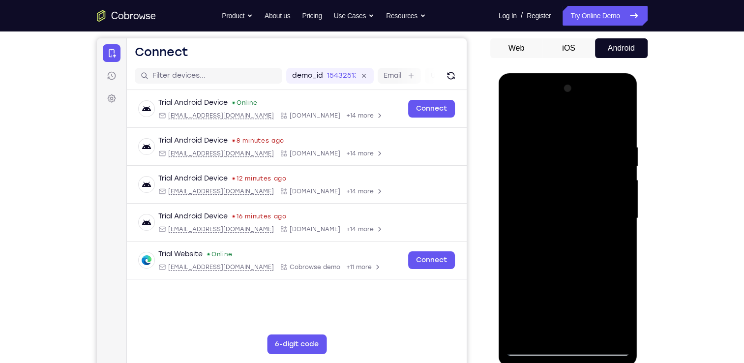
click at [577, 210] on div at bounding box center [568, 218] width 124 height 275
